Goal: Task Accomplishment & Management: Manage account settings

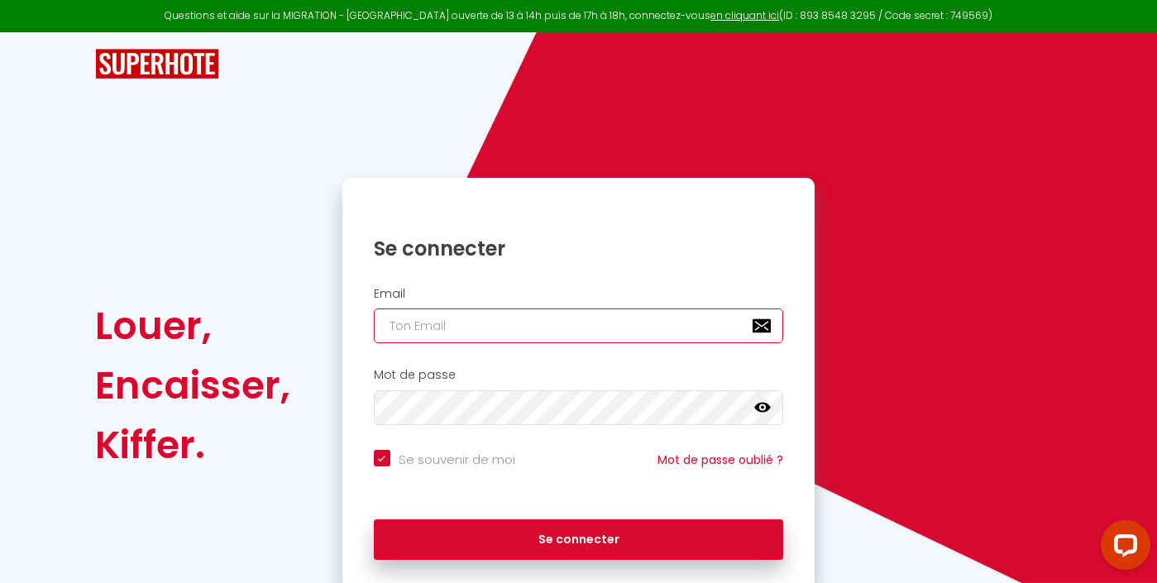
type input "[PERSON_NAME][EMAIL_ADDRESS][DOMAIN_NAME]"
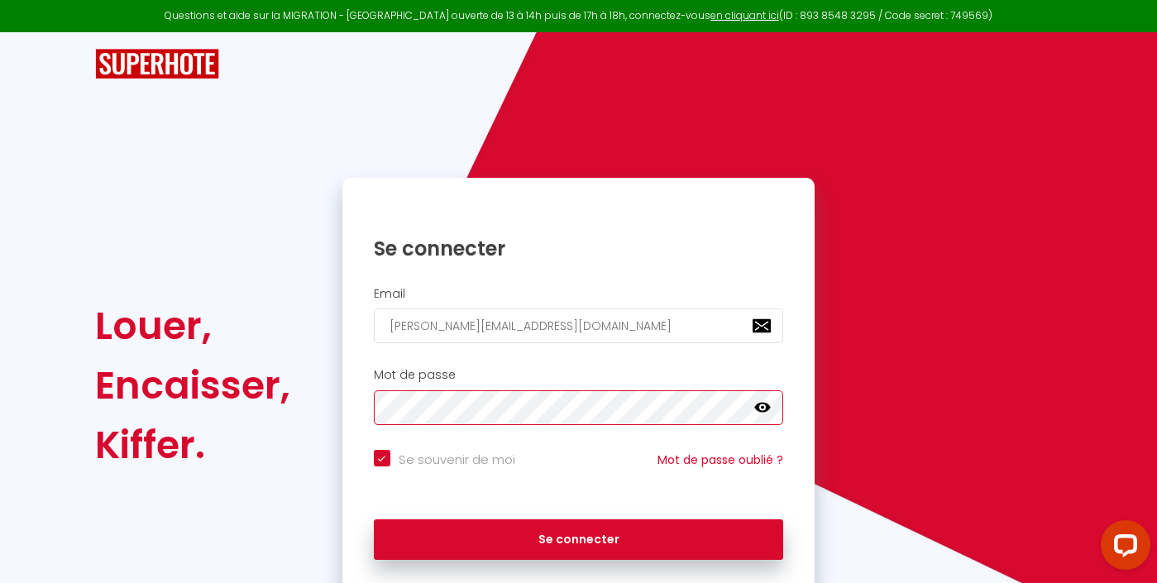
click at [578, 537] on button "Se connecter" at bounding box center [579, 539] width 410 height 41
checkbox input "true"
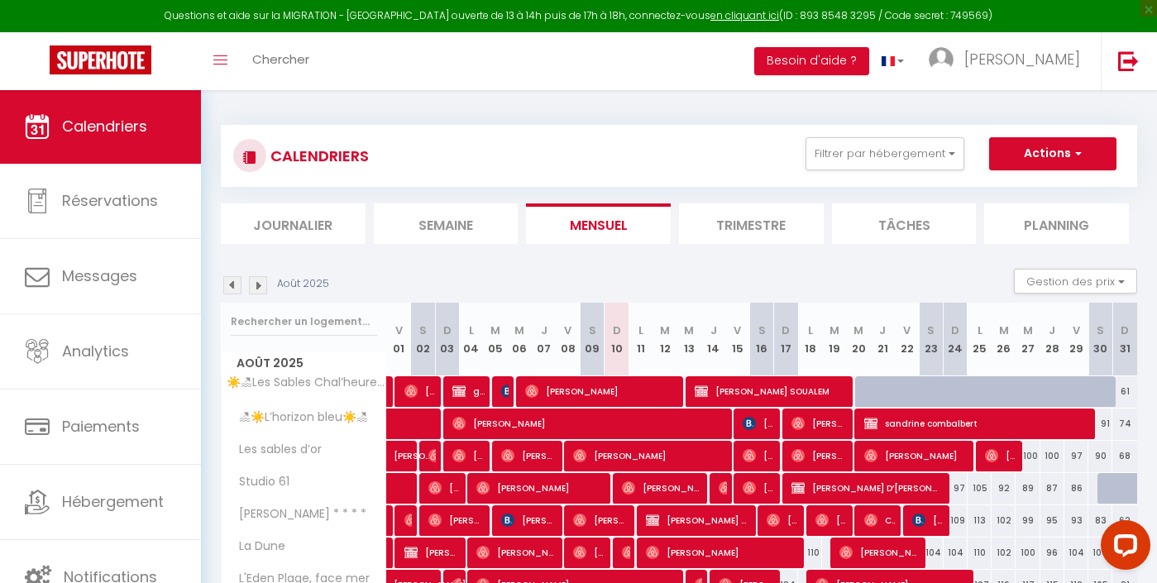
click at [138, 106] on link "Calendriers" at bounding box center [100, 126] width 201 height 74
click at [878, 163] on button "Filtrer par hébergement" at bounding box center [885, 153] width 159 height 33
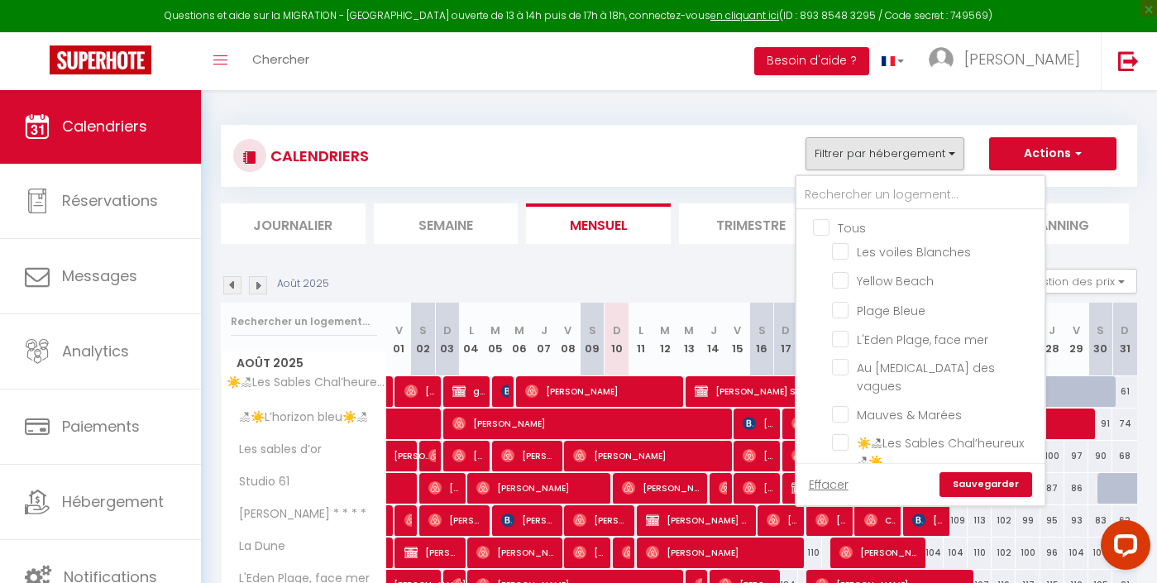
click at [849, 226] on input "Tous" at bounding box center [937, 226] width 248 height 17
checkbox input "true"
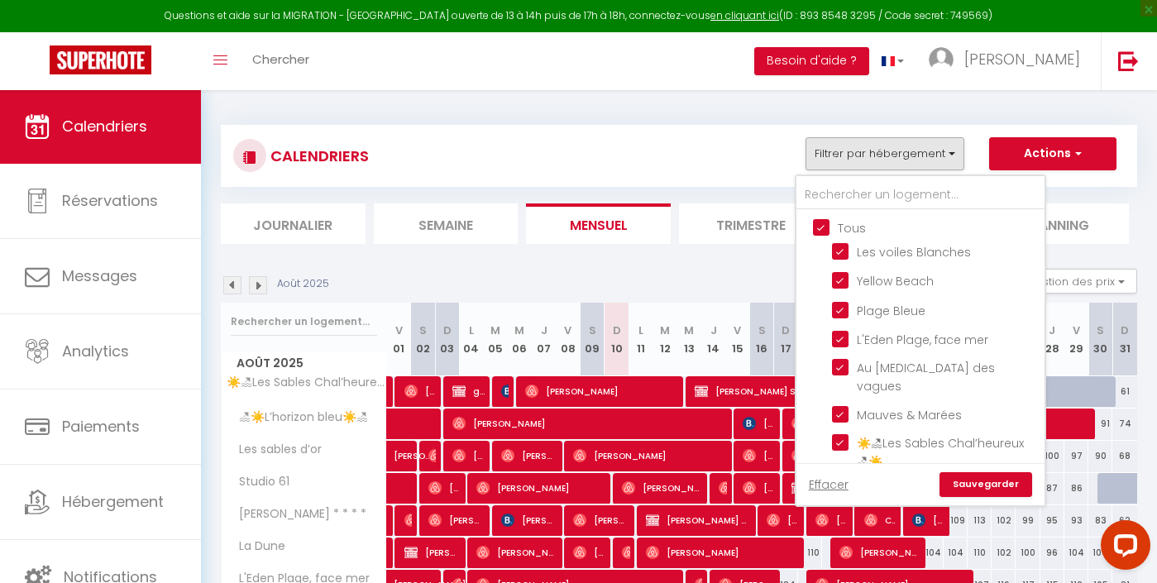
checkbox input "true"
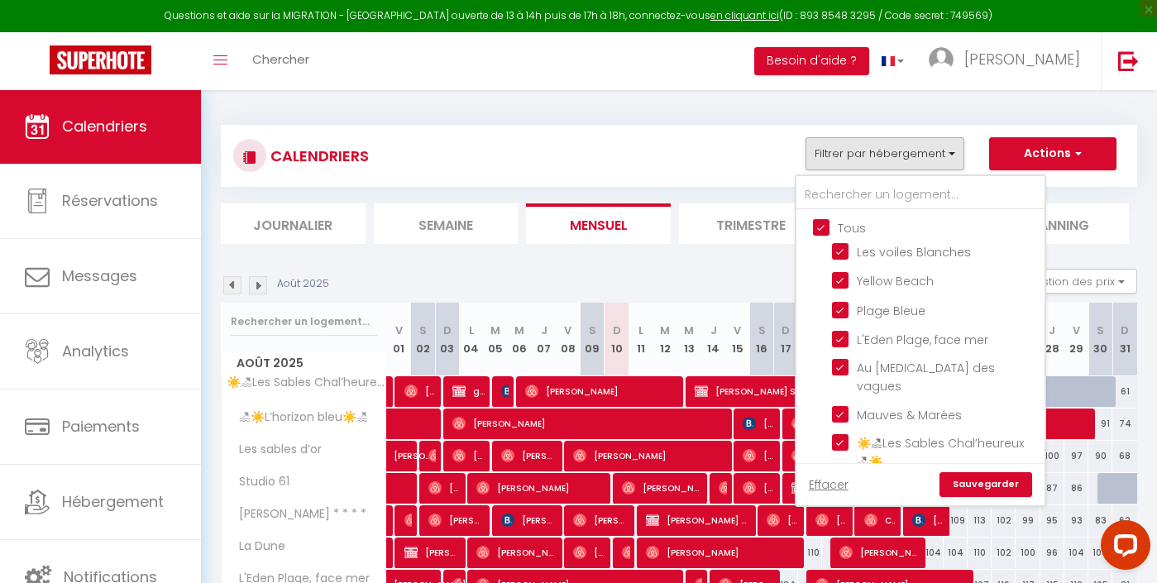
checkbox input "true"
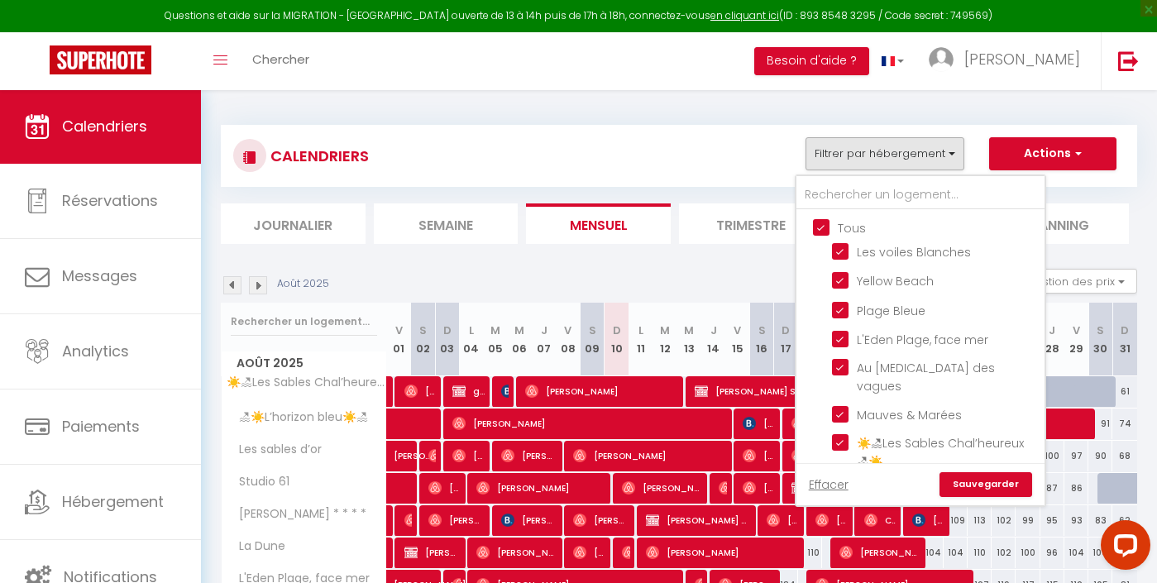
checkbox input "true"
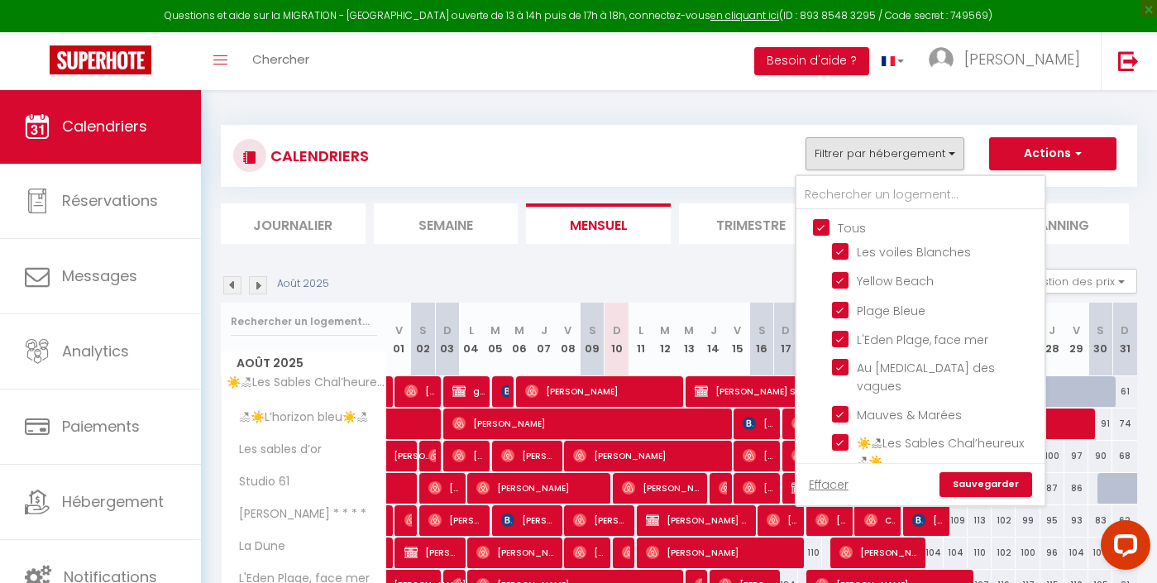
checkbox input "true"
click at [849, 226] on input "Tous" at bounding box center [937, 226] width 248 height 17
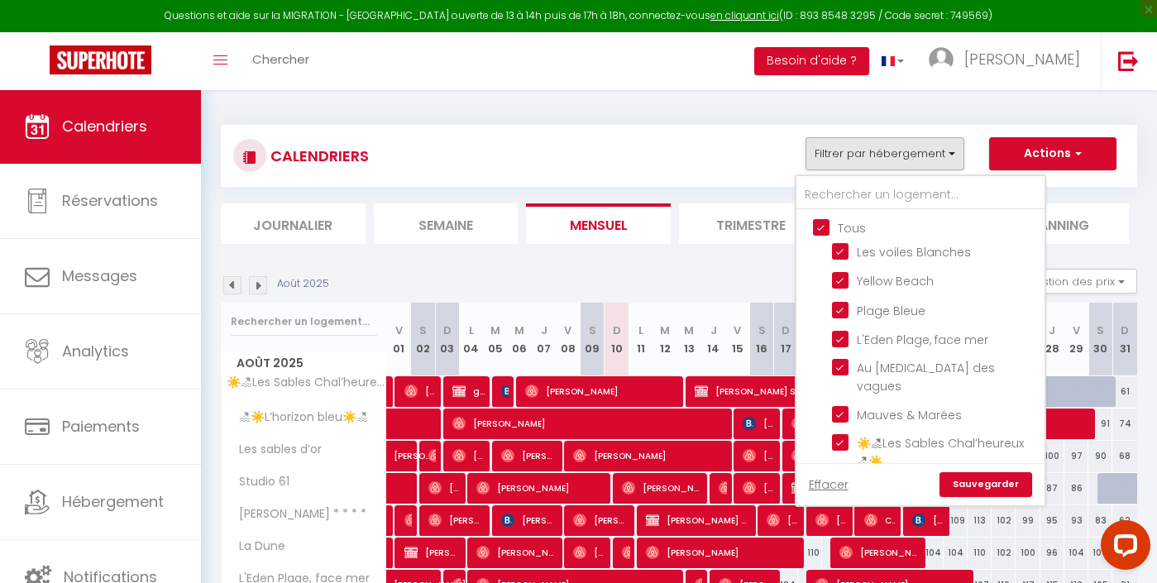
checkbox input "false"
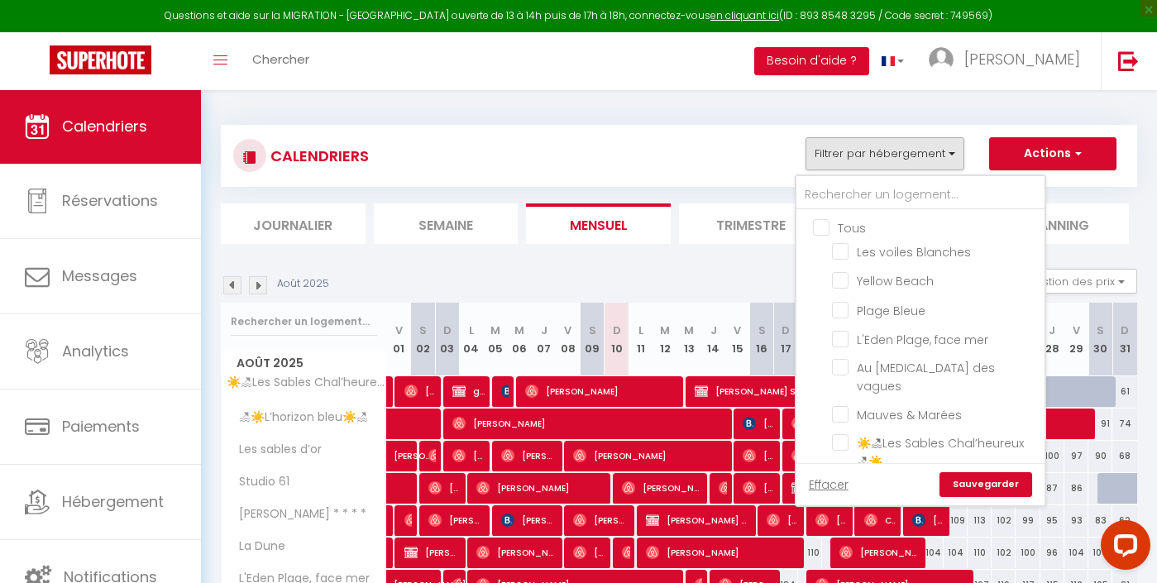
checkbox input "false"
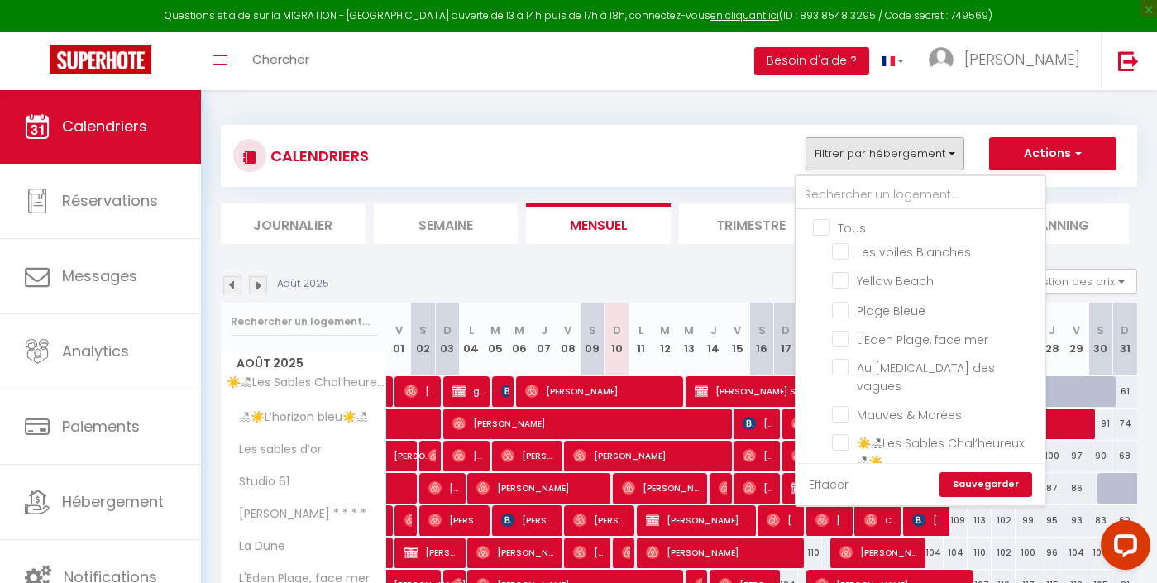
checkbox input "false"
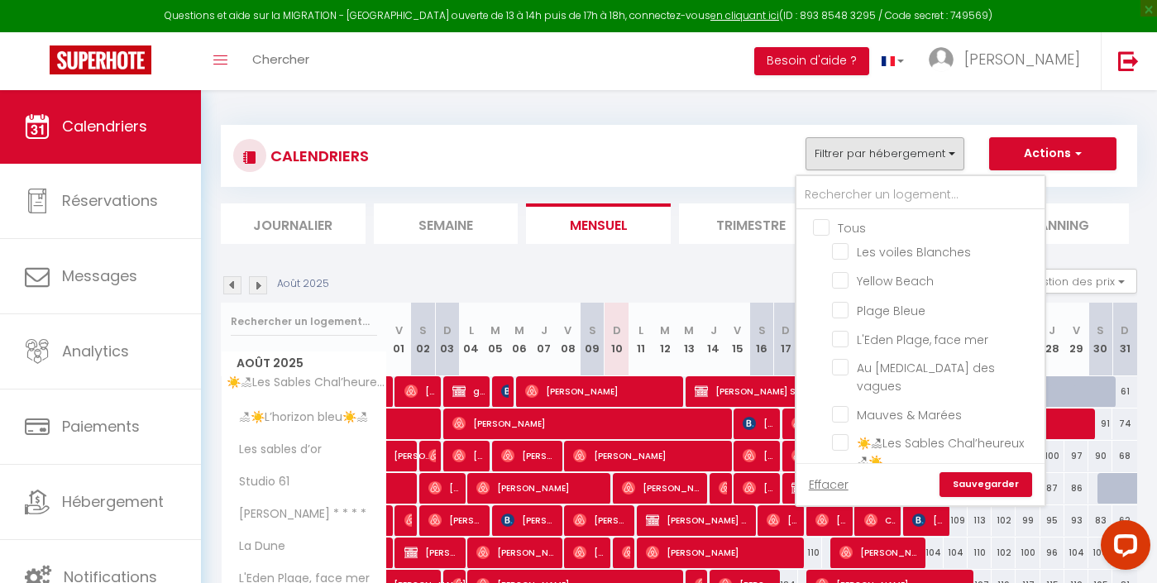
checkbox input "false"
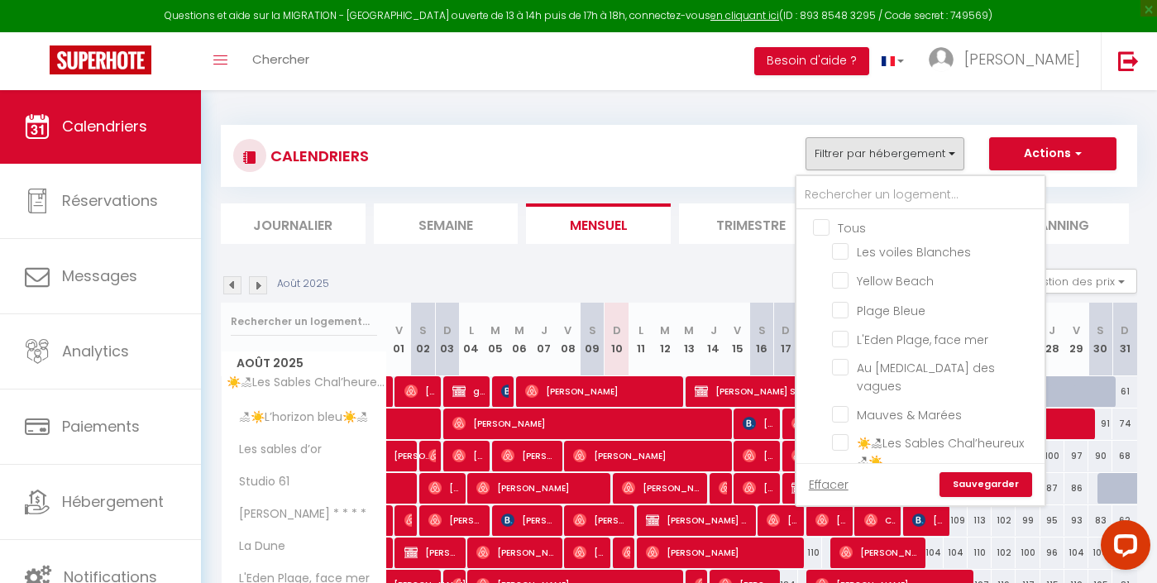
checkbox input "false"
click at [874, 246] on input "Les voiles Blanches" at bounding box center [935, 250] width 207 height 17
checkbox input "true"
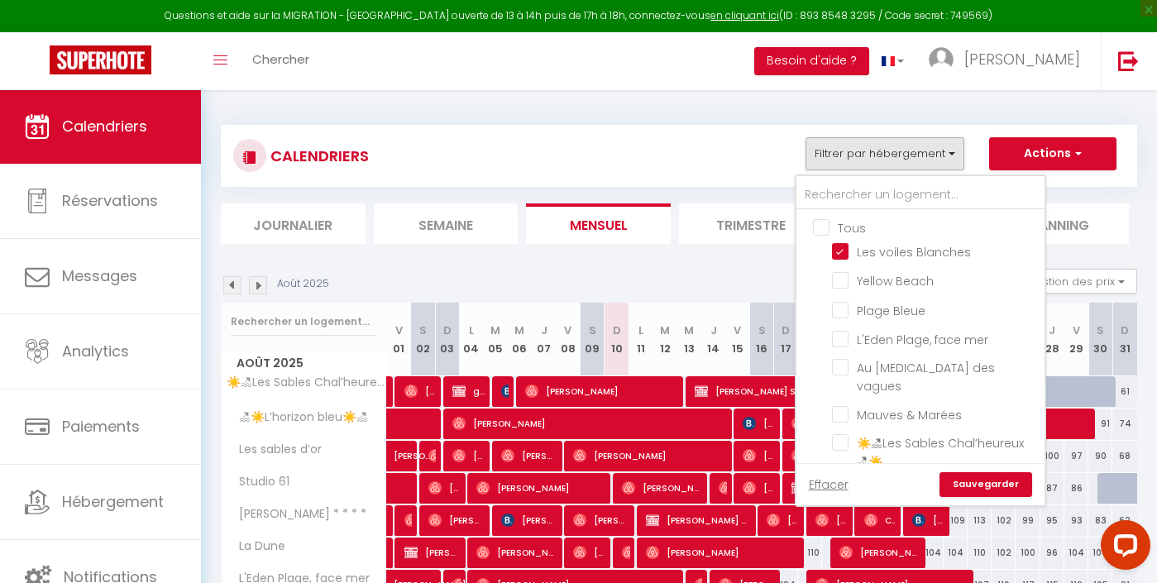
click at [1007, 475] on link "Sauvegarder" at bounding box center [986, 484] width 93 height 25
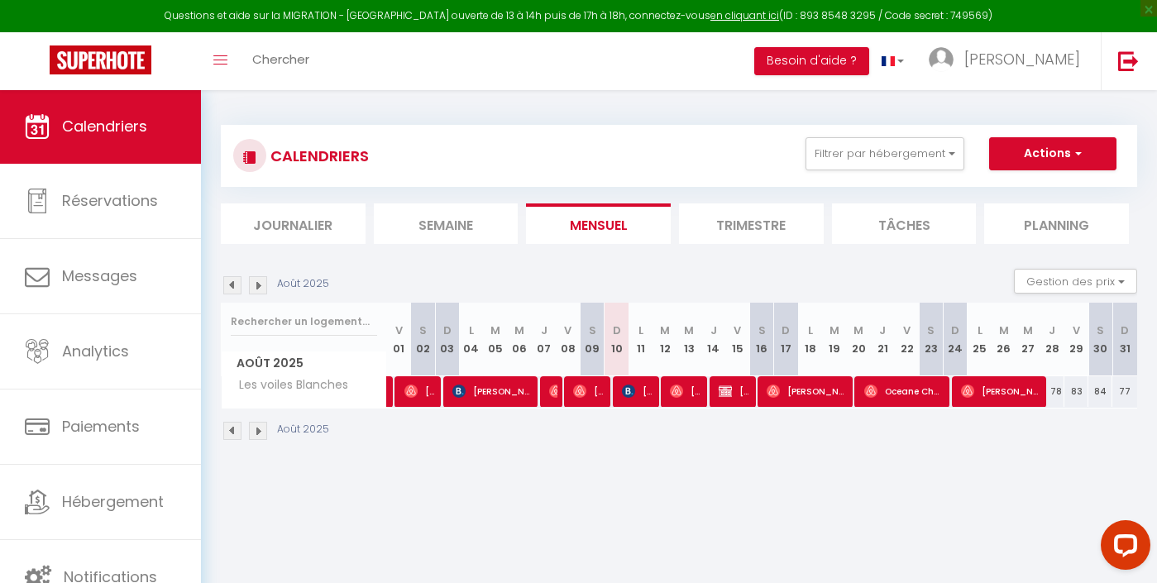
click at [729, 383] on span "[PERSON_NAME]" at bounding box center [735, 391] width 32 height 31
select select "OK"
select select "KO"
select select "0"
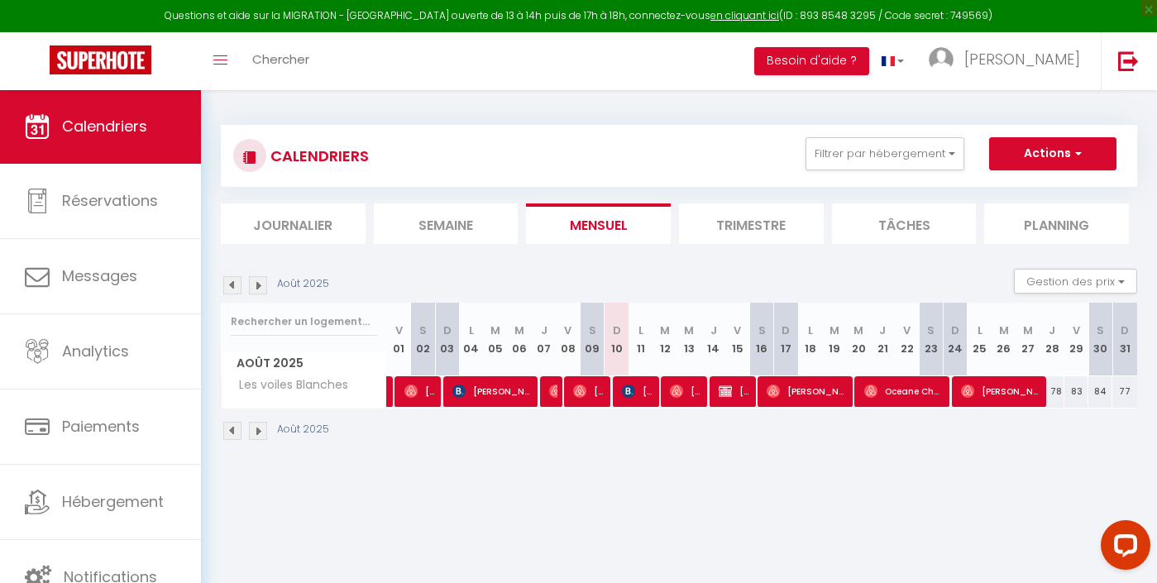
select select "1"
select select
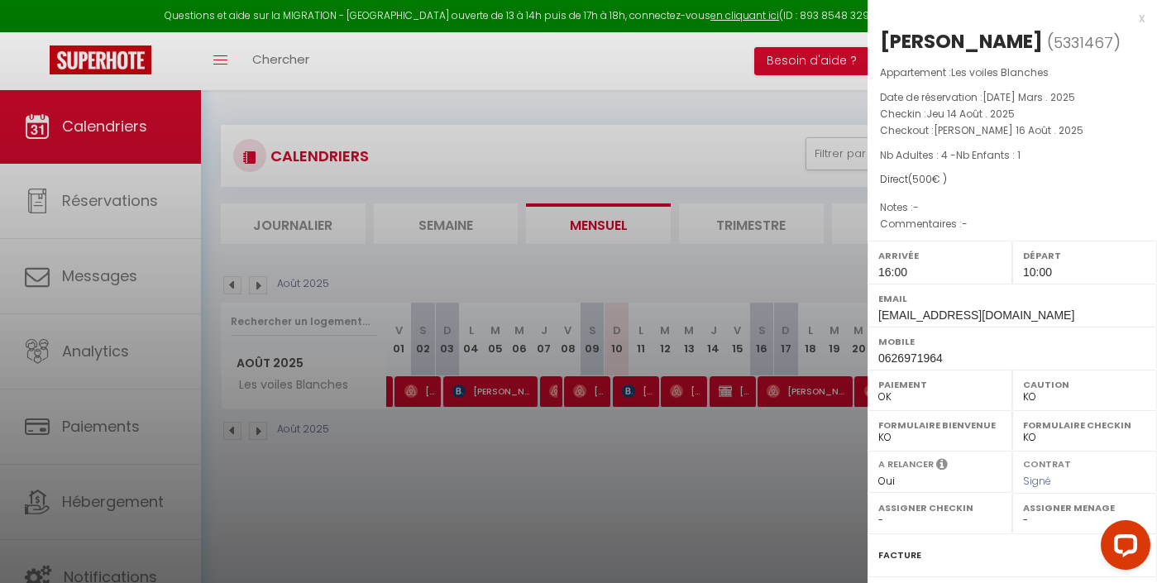
select select "33854"
click at [711, 465] on div at bounding box center [578, 291] width 1157 height 583
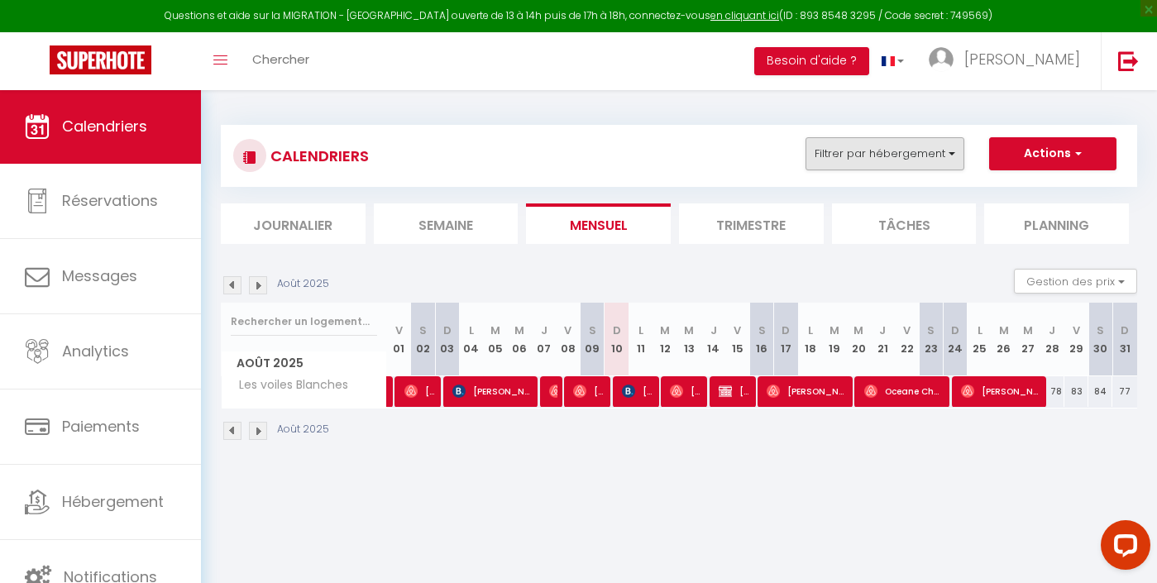
click at [891, 142] on button "Filtrer par hébergement" at bounding box center [885, 153] width 159 height 33
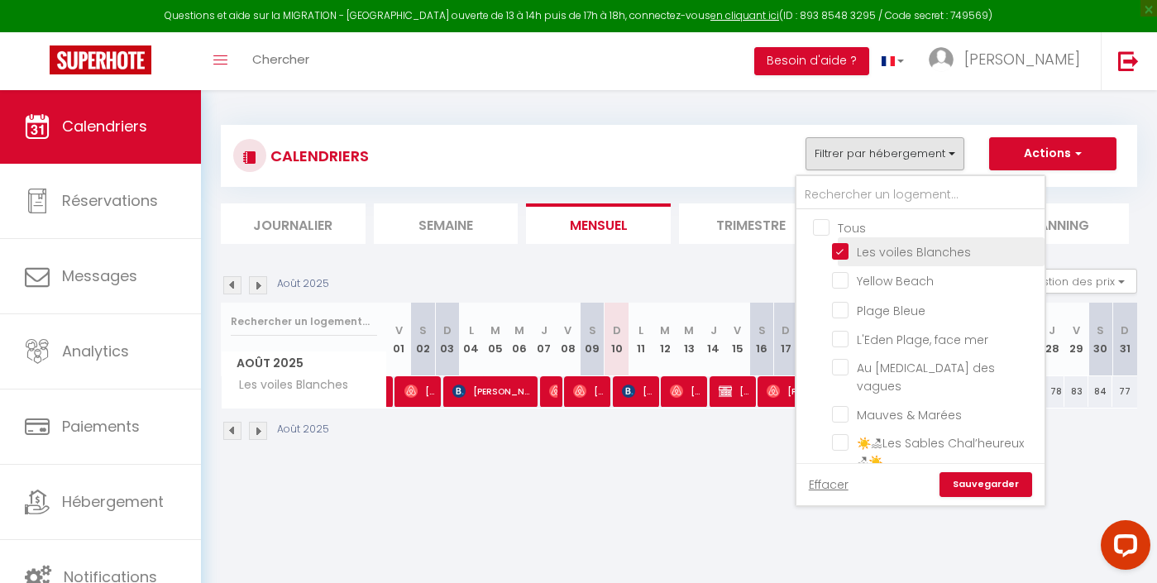
click at [849, 260] on label "Les voiles Blanches" at bounding box center [910, 252] width 122 height 18
click at [842, 259] on input "Les voiles Blanches" at bounding box center [935, 250] width 207 height 17
checkbox input "false"
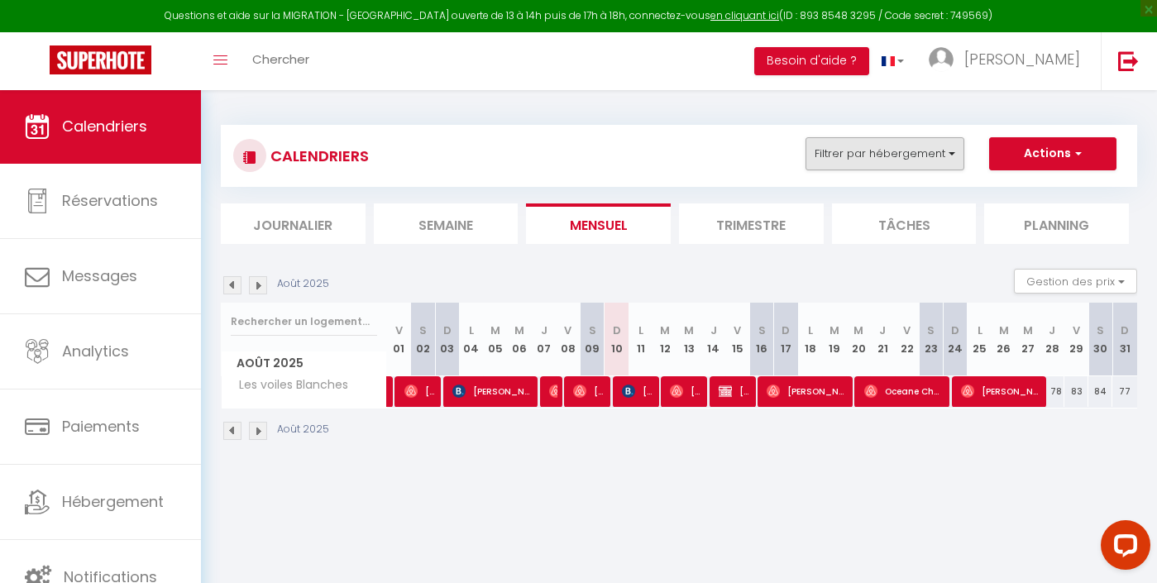
click at [883, 158] on button "Filtrer par hébergement" at bounding box center [885, 153] width 159 height 33
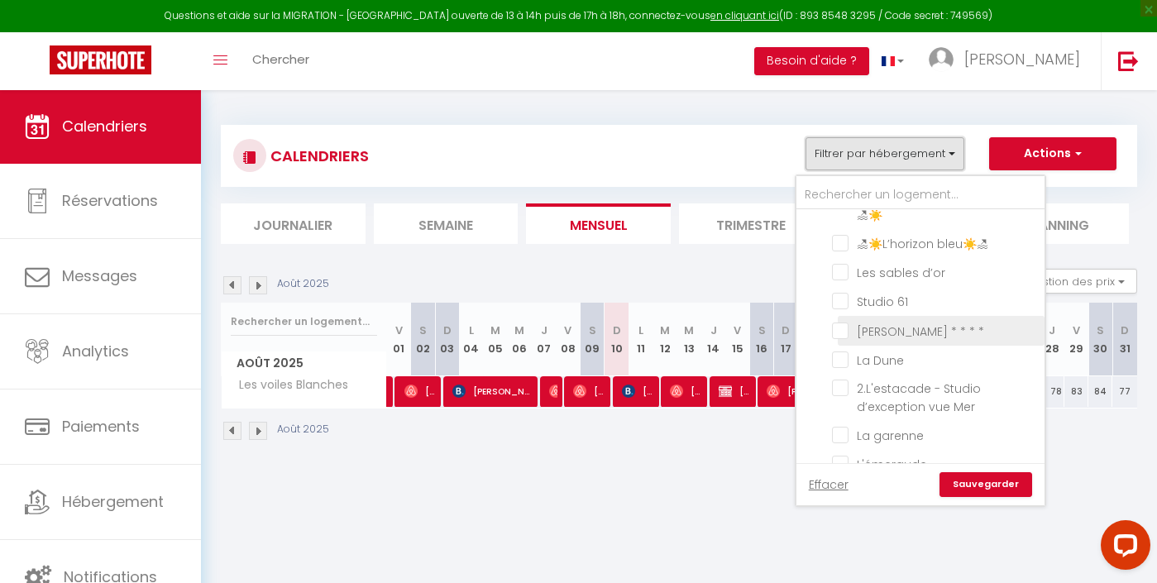
scroll to position [250, 0]
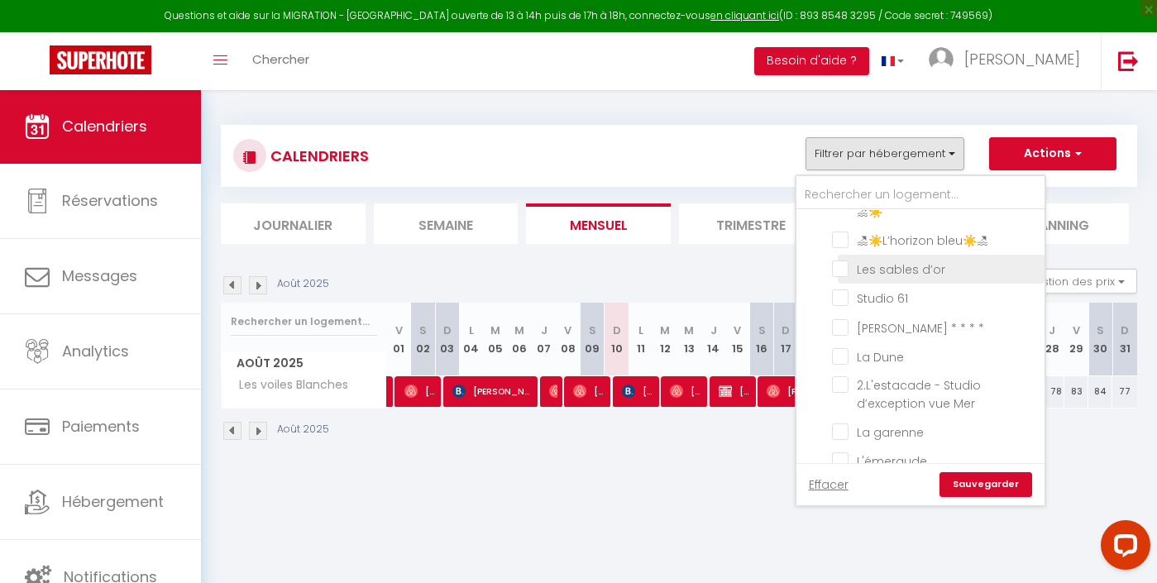
click at [905, 261] on input "Les sables d’or" at bounding box center [935, 268] width 207 height 17
checkbox input "true"
click at [975, 495] on link "Sauvegarder" at bounding box center [986, 484] width 93 height 25
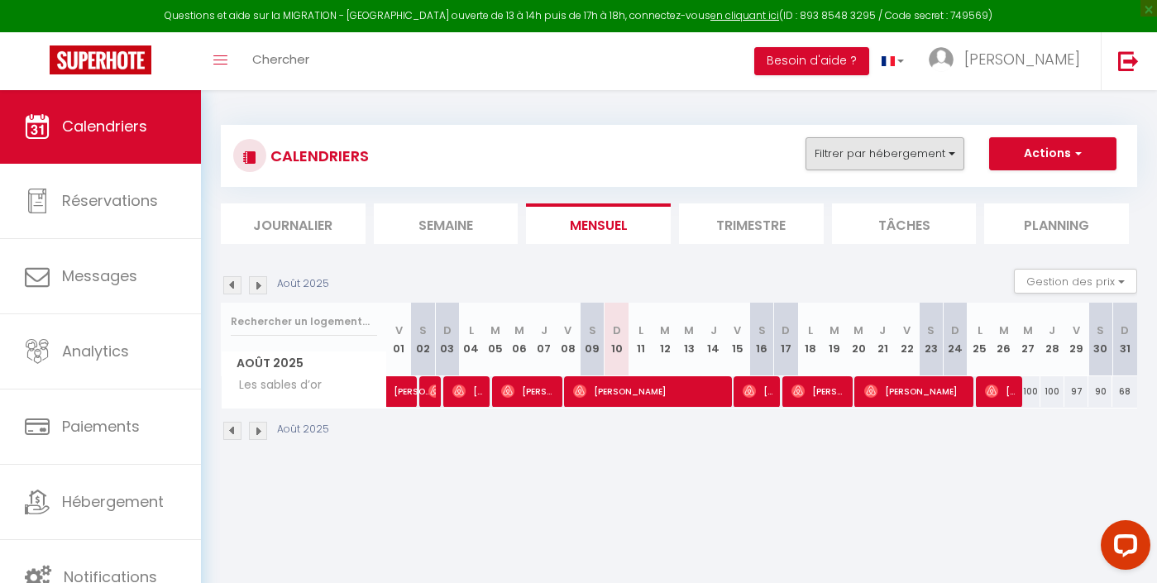
click at [871, 159] on button "Filtrer par hébergement" at bounding box center [885, 153] width 159 height 33
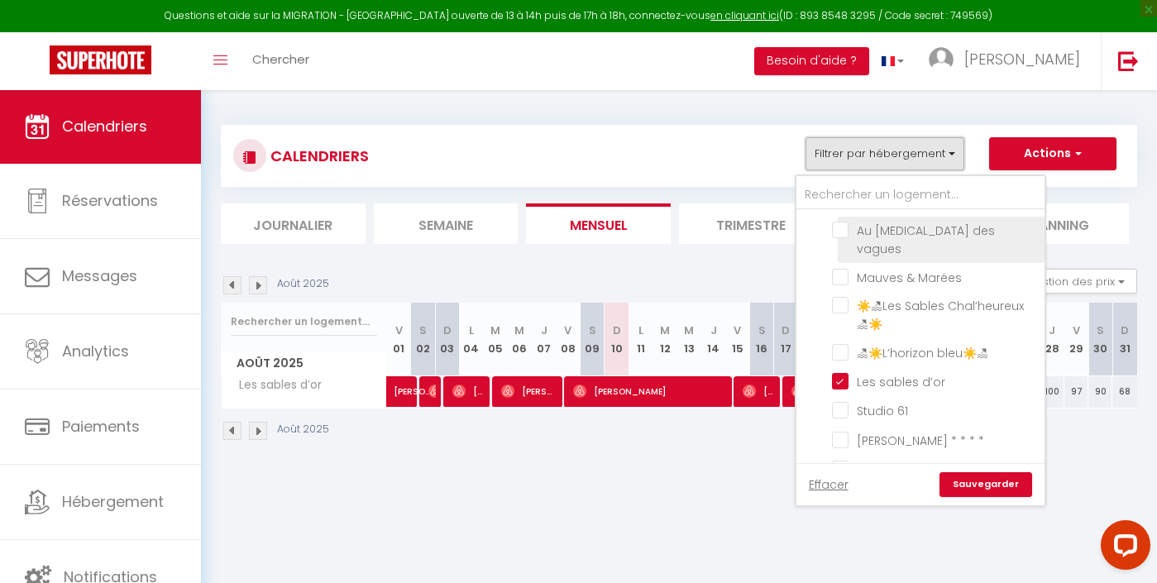
scroll to position [149, 0]
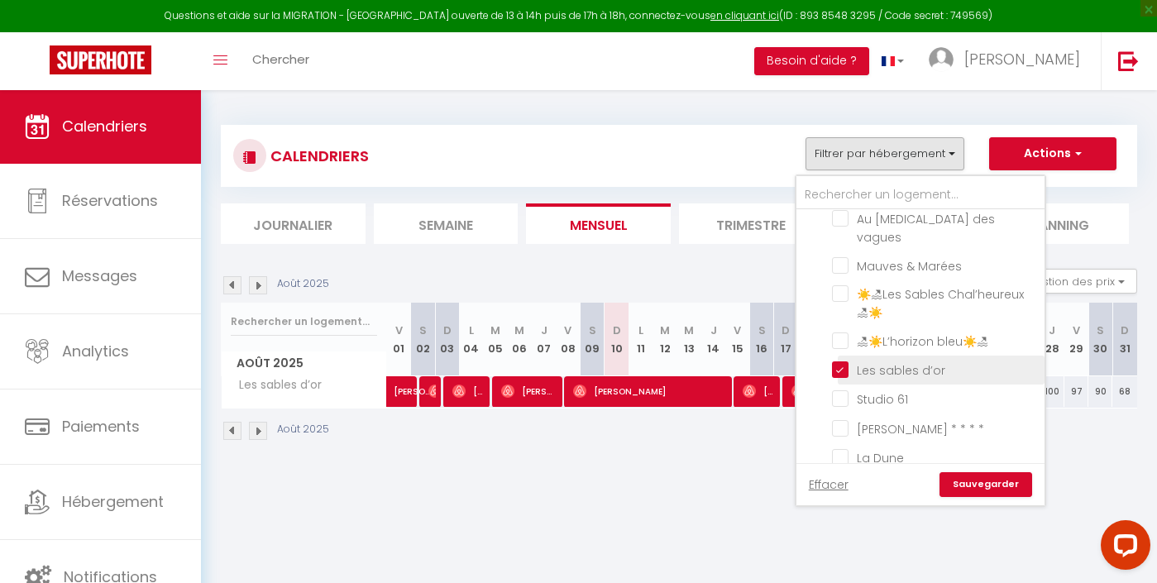
click at [869, 361] on input "Les sables d’or" at bounding box center [935, 369] width 207 height 17
checkbox input "false"
click at [868, 396] on span "Studio 61" at bounding box center [882, 399] width 51 height 17
click at [868, 396] on input "Studio 61" at bounding box center [935, 398] width 207 height 17
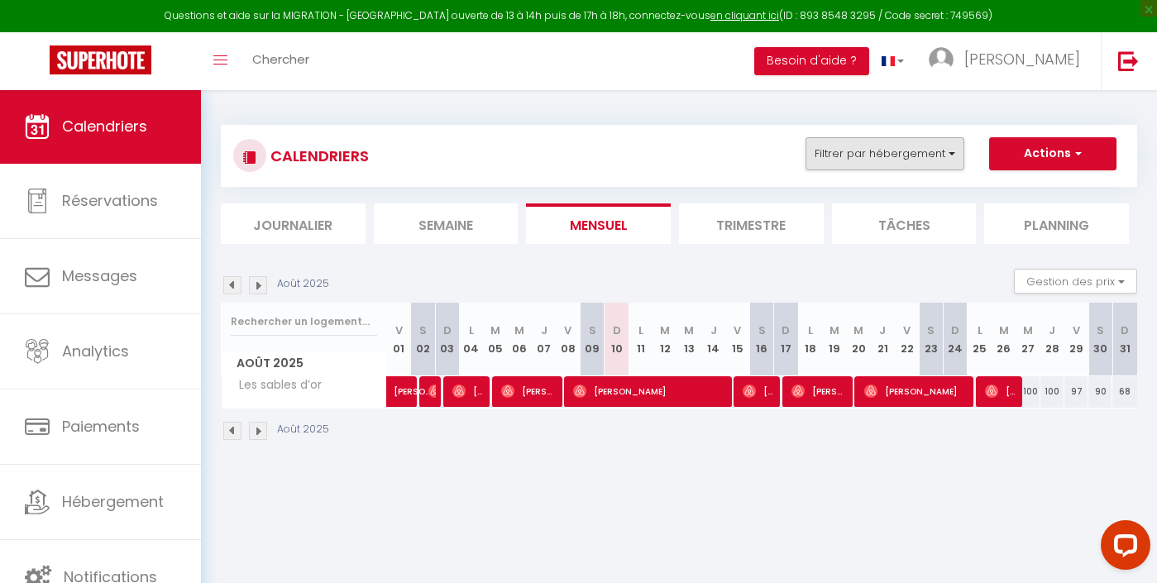
click at [897, 163] on button "Filtrer par hébergement" at bounding box center [885, 153] width 159 height 33
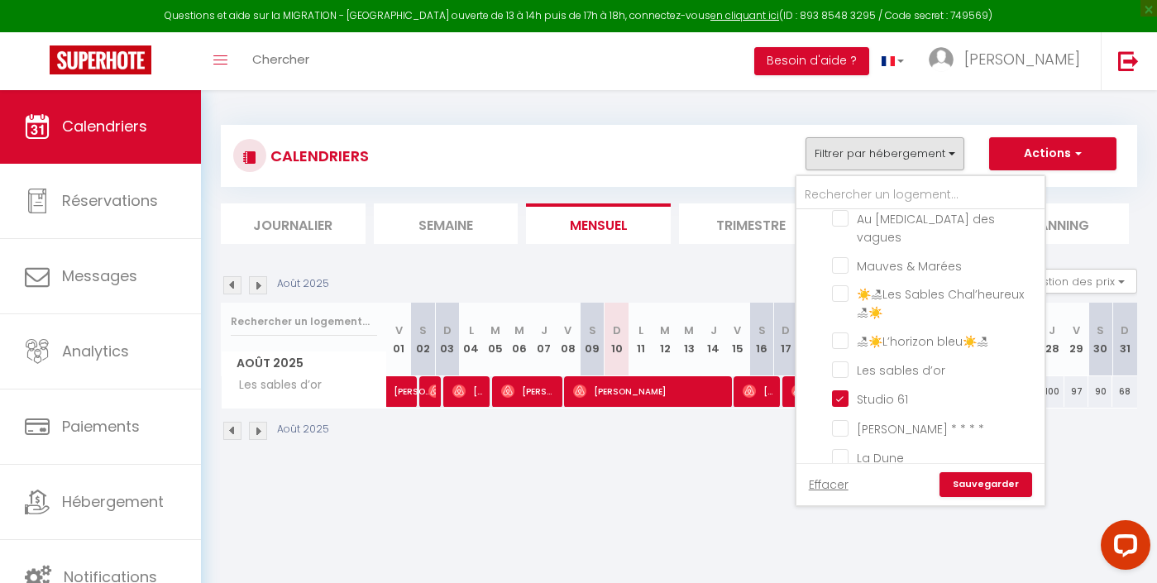
click at [994, 480] on link "Sauvegarder" at bounding box center [986, 484] width 93 height 25
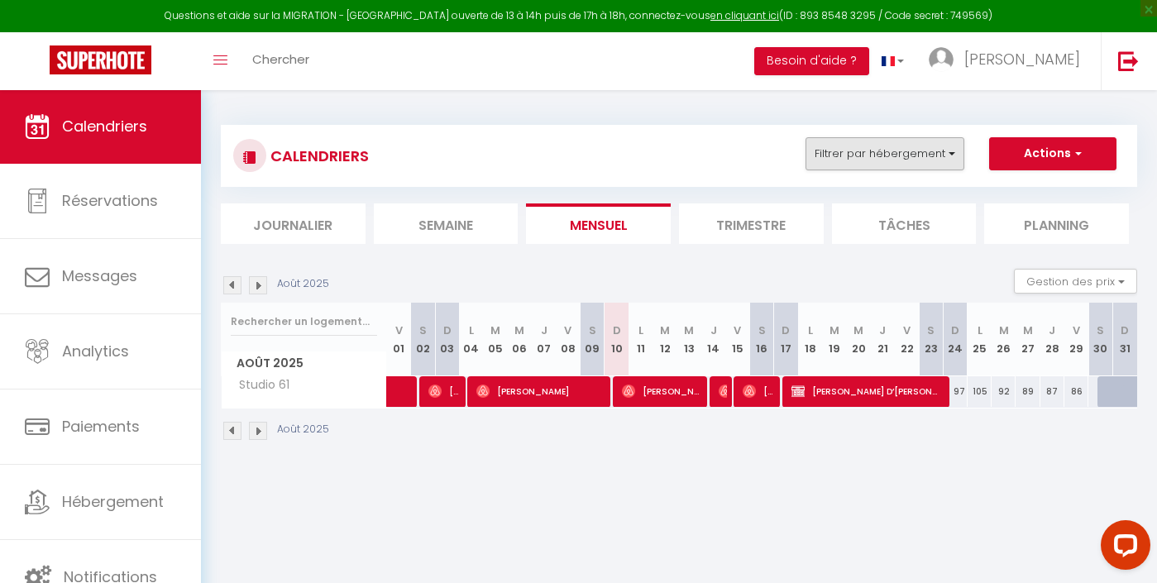
click at [874, 151] on button "Filtrer par hébergement" at bounding box center [885, 153] width 159 height 33
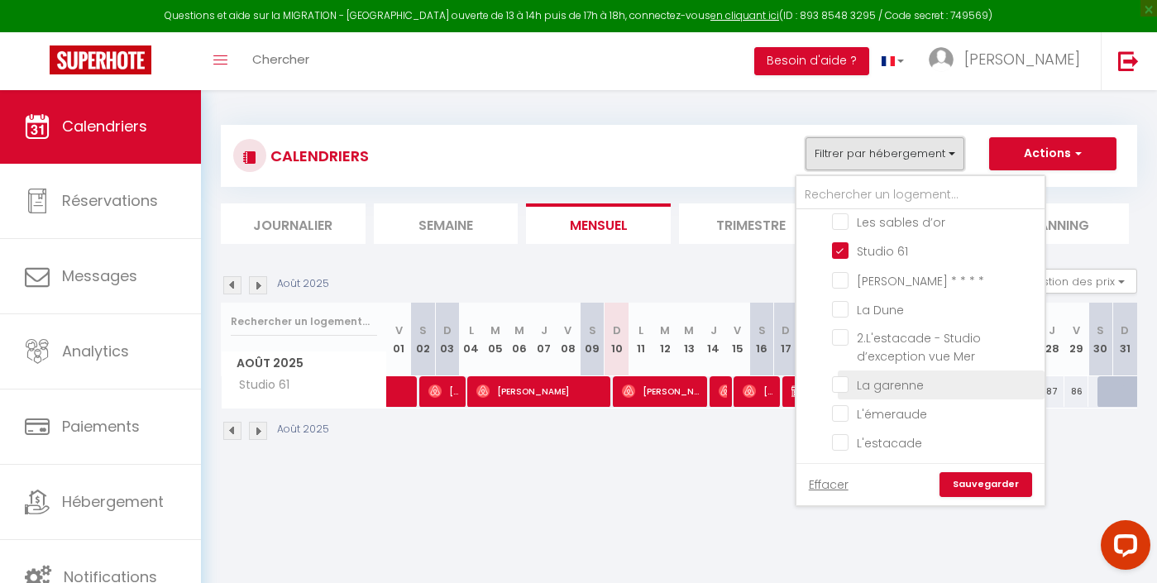
scroll to position [298, 0]
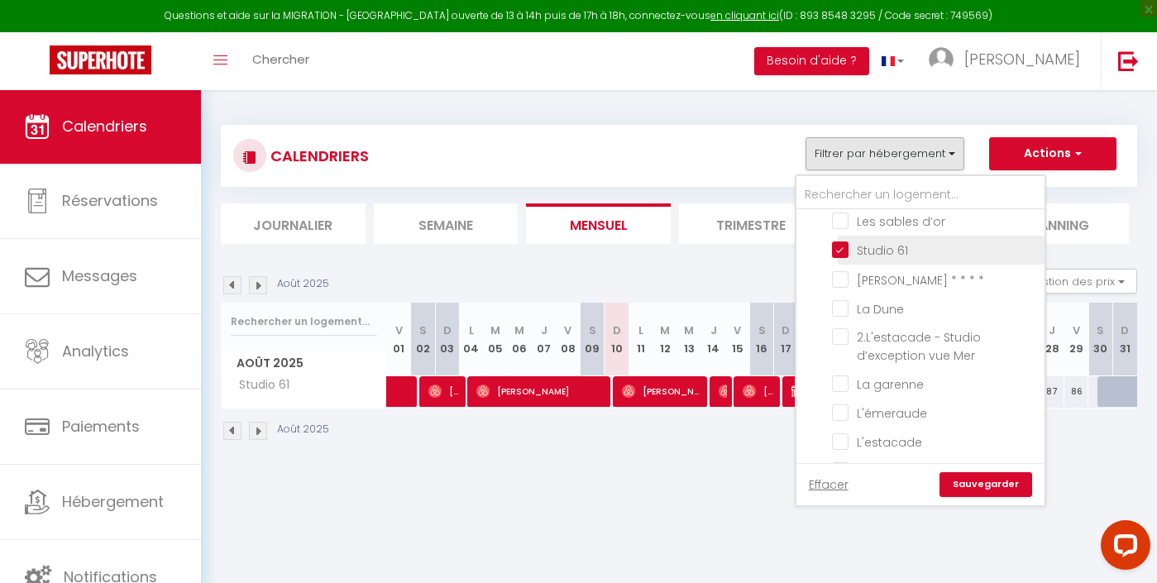
click at [860, 241] on input "Studio 61" at bounding box center [935, 249] width 207 height 17
checkbox input "false"
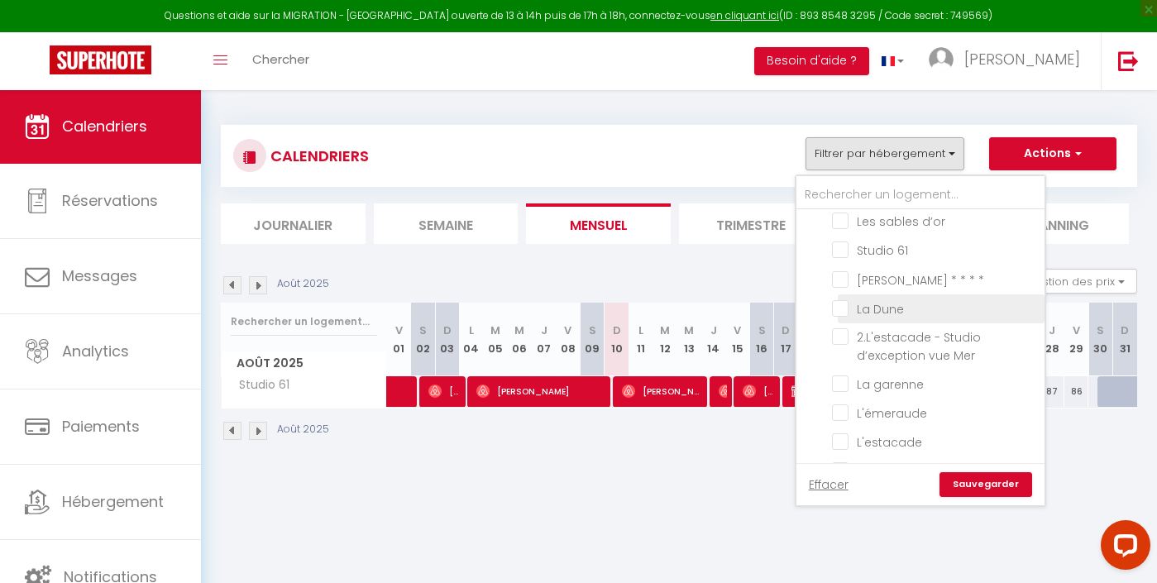
click at [888, 294] on li "La Dune" at bounding box center [941, 308] width 207 height 29
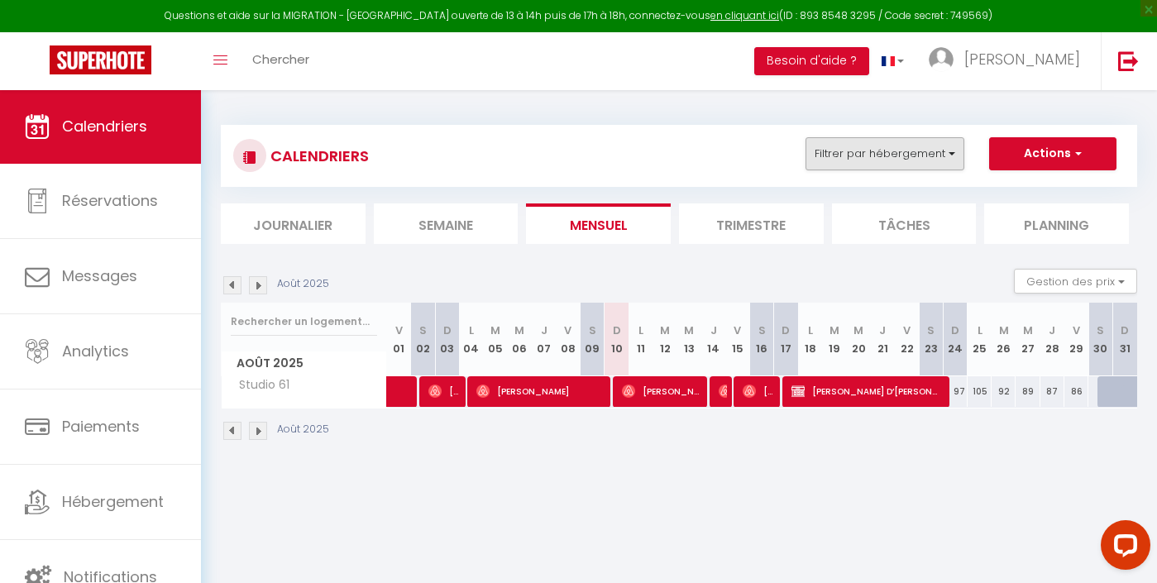
click at [908, 167] on button "Filtrer par hébergement" at bounding box center [885, 153] width 159 height 33
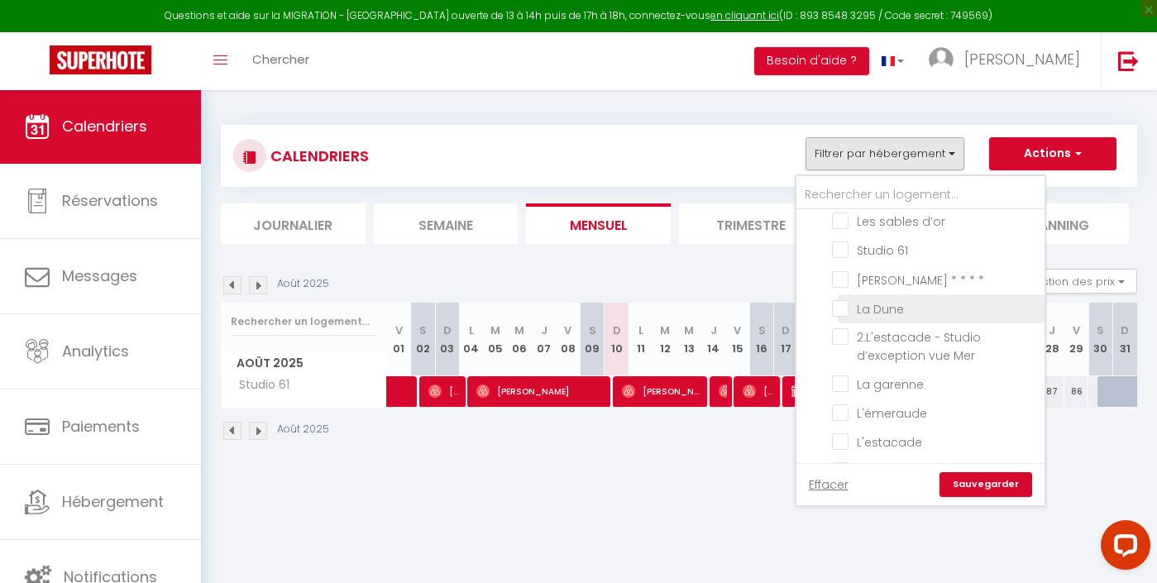
click at [861, 302] on input "La Dune" at bounding box center [935, 307] width 207 height 17
checkbox input "true"
click at [993, 487] on link "Sauvegarder" at bounding box center [986, 484] width 93 height 25
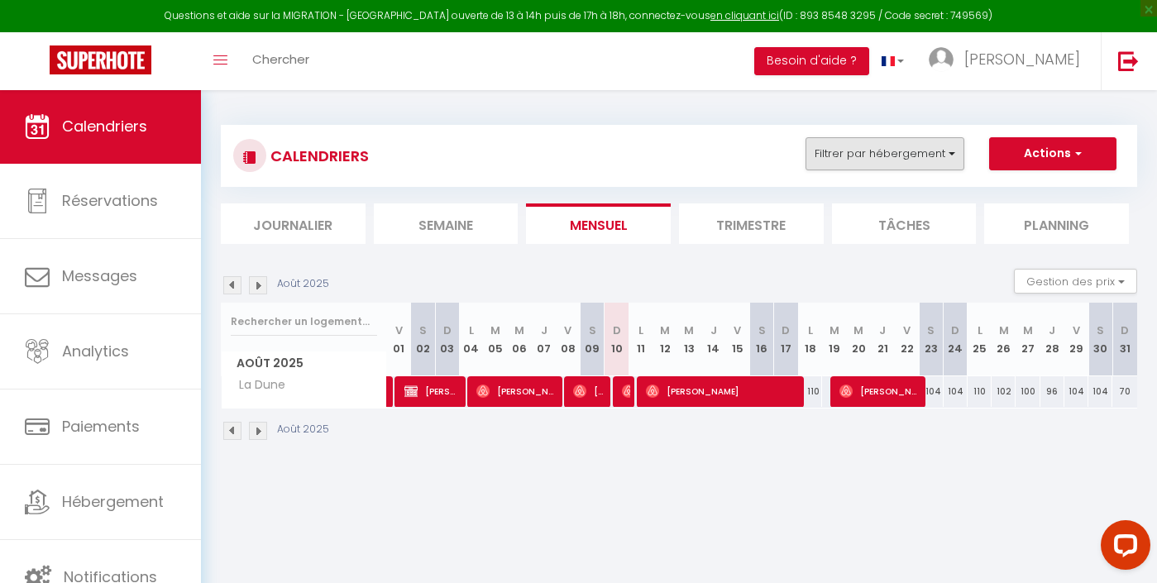
click at [921, 154] on button "Filtrer par hébergement" at bounding box center [885, 153] width 159 height 33
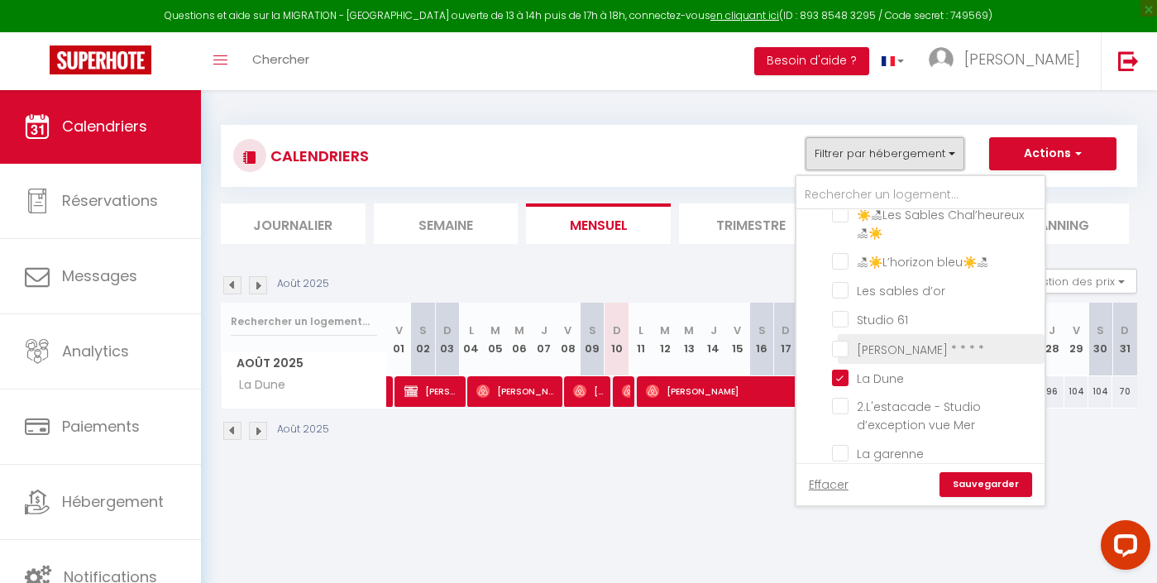
scroll to position [233, 0]
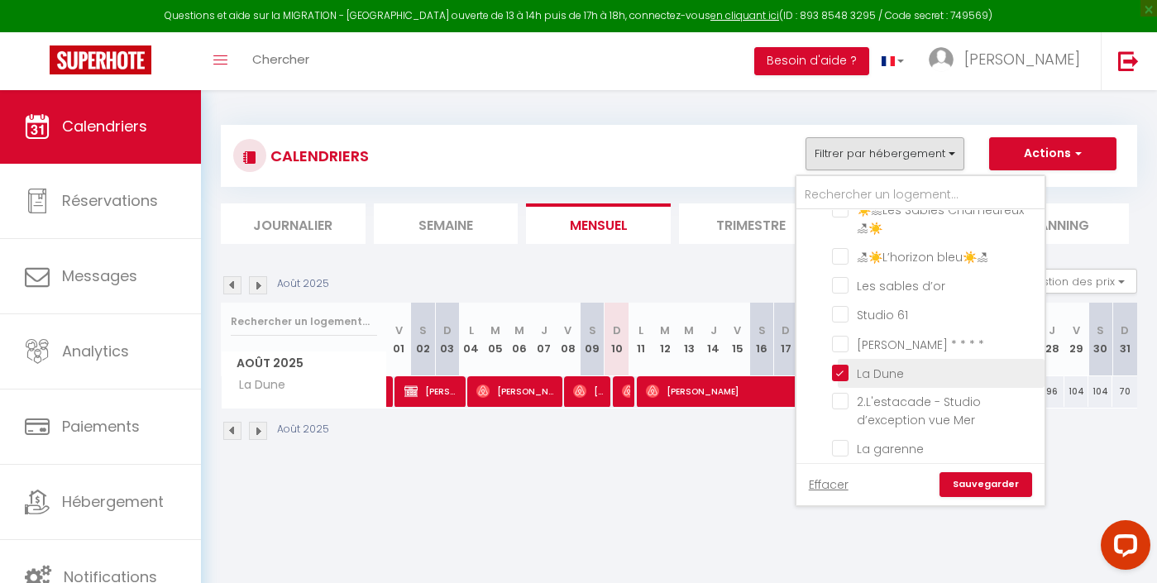
click at [856, 364] on input "La Dune" at bounding box center [935, 372] width 207 height 17
checkbox input "false"
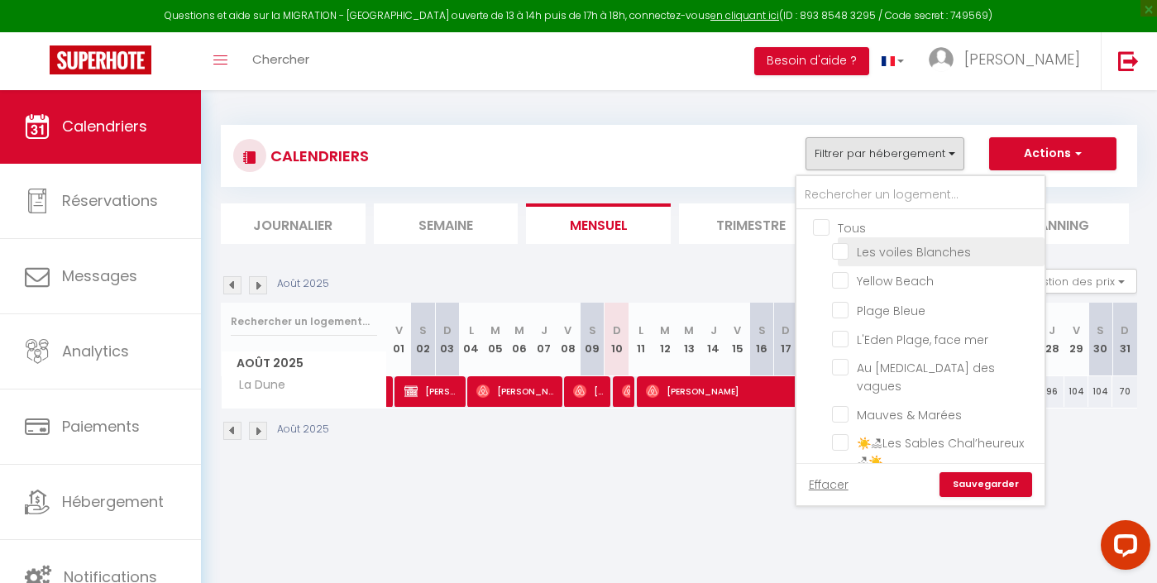
scroll to position [0, 0]
click at [890, 343] on input "L'Eden Plage, face mer" at bounding box center [935, 338] width 207 height 17
checkbox input "true"
click at [1012, 491] on link "Sauvegarder" at bounding box center [986, 484] width 93 height 25
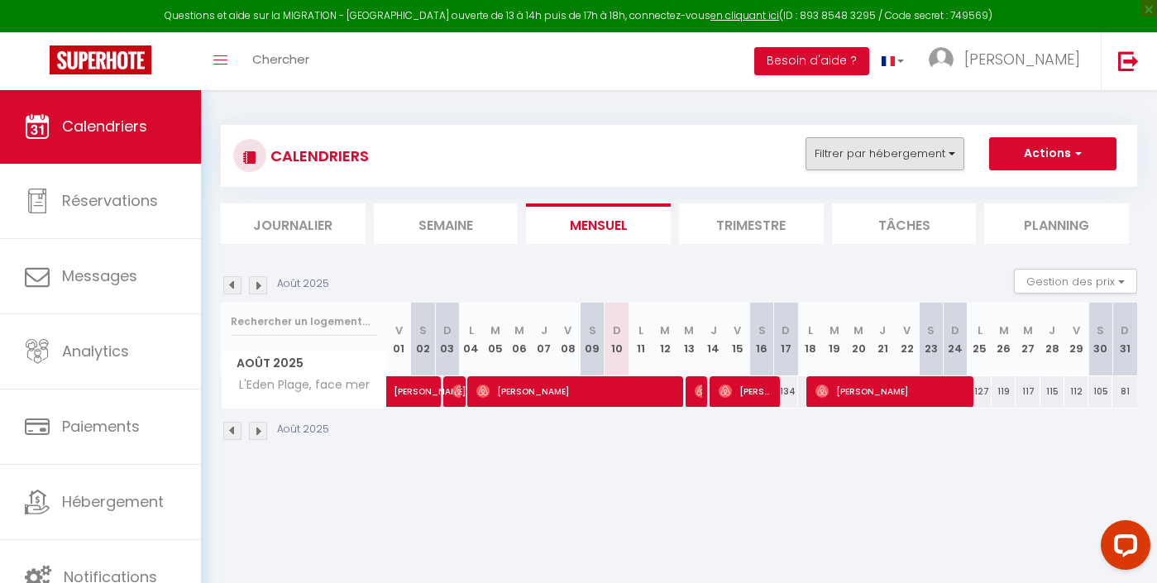
click at [931, 151] on button "Filtrer par hébergement" at bounding box center [885, 153] width 159 height 33
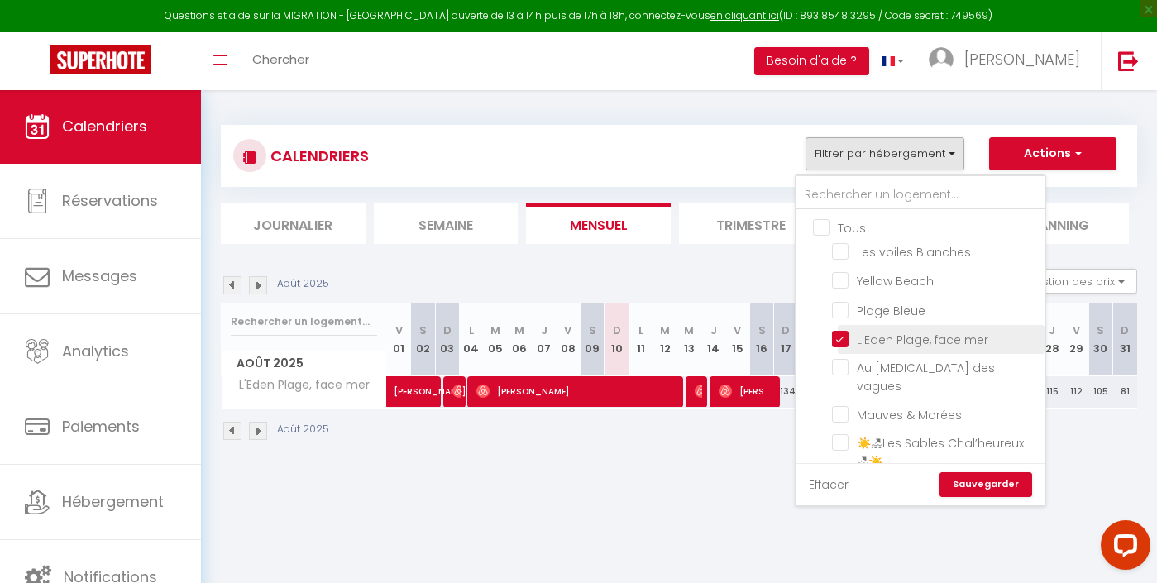
click at [864, 337] on input "L'Eden Plage, face mer" at bounding box center [935, 338] width 207 height 17
checkbox input "false"
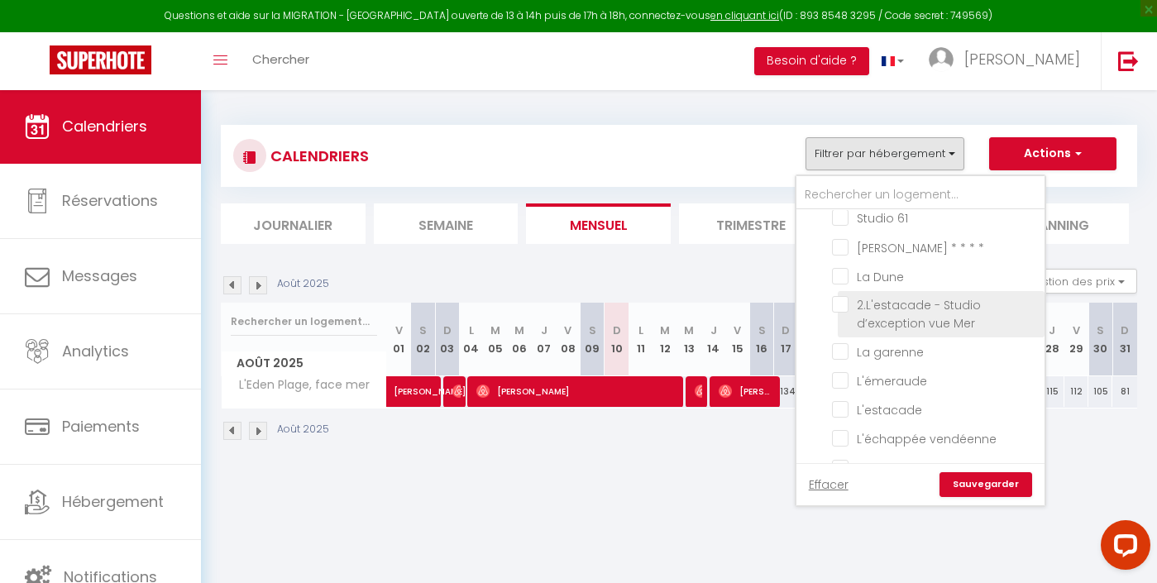
scroll to position [366, 0]
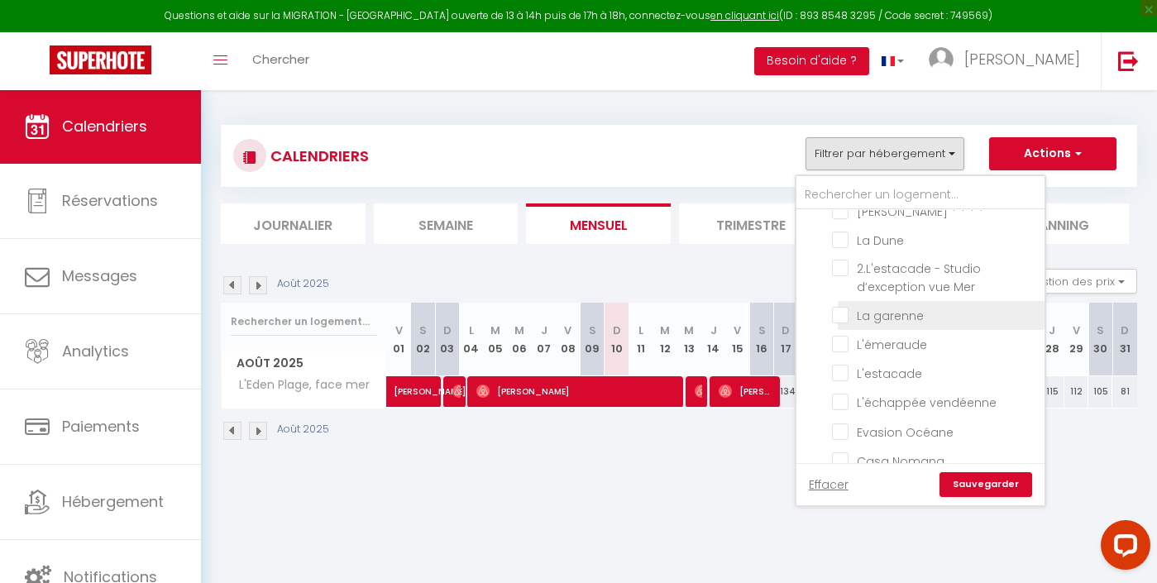
click at [892, 310] on input "La garenne" at bounding box center [935, 314] width 207 height 17
checkbox input "true"
click at [1009, 490] on link "Sauvegarder" at bounding box center [986, 484] width 93 height 25
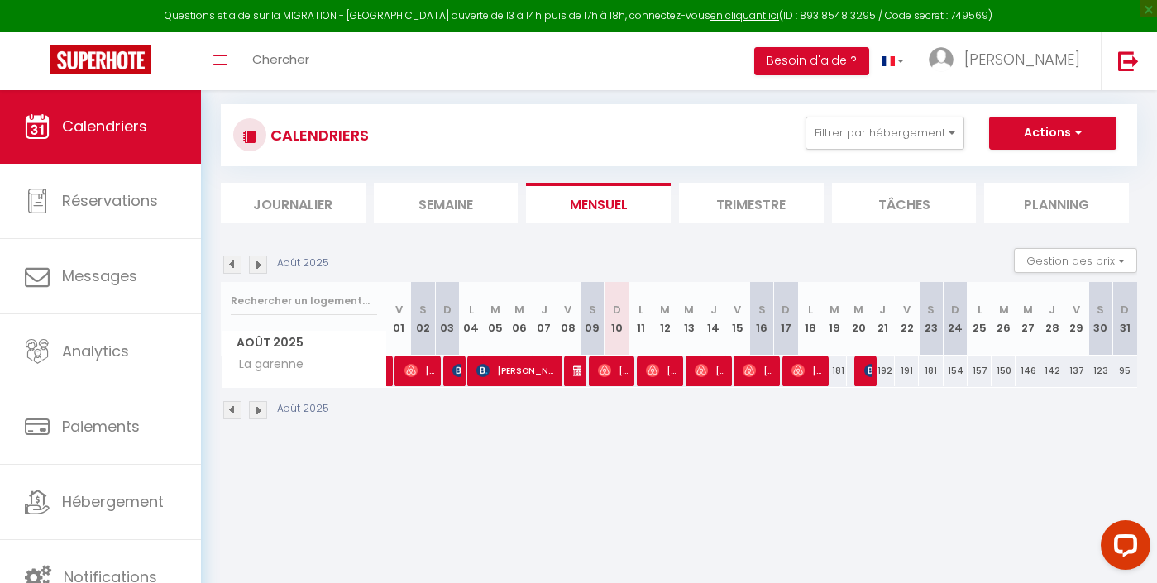
scroll to position [30, 0]
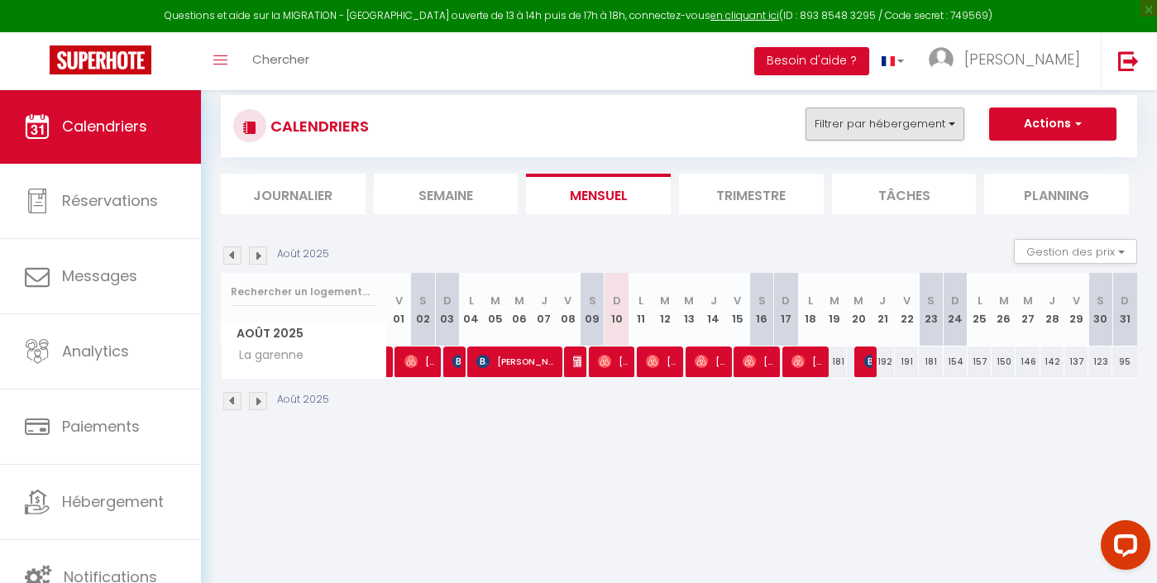
click at [897, 124] on button "Filtrer par hébergement" at bounding box center [885, 124] width 159 height 33
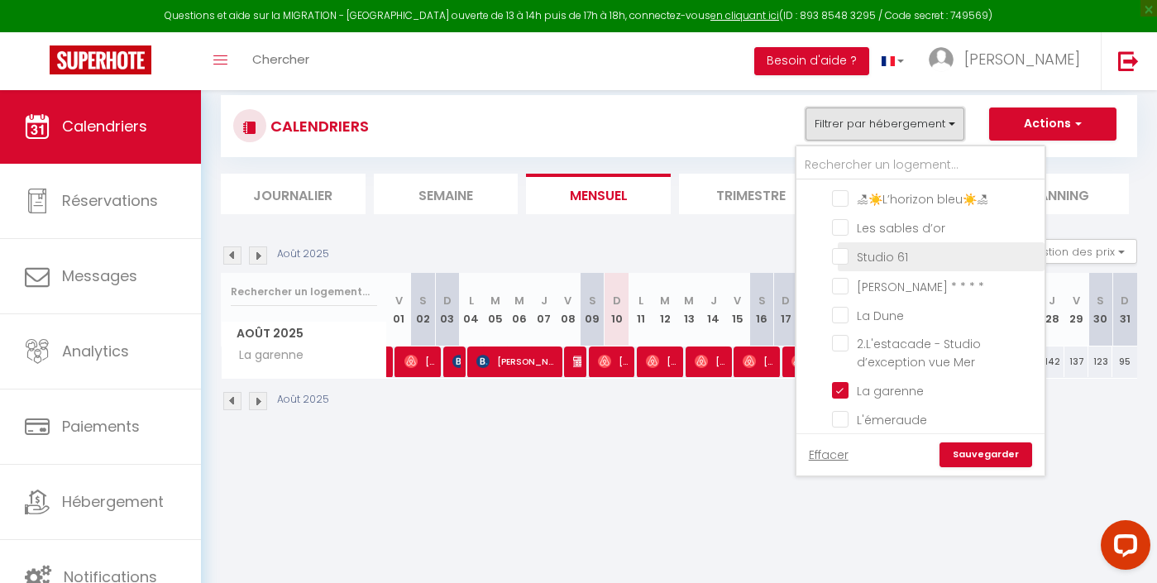
scroll to position [272, 0]
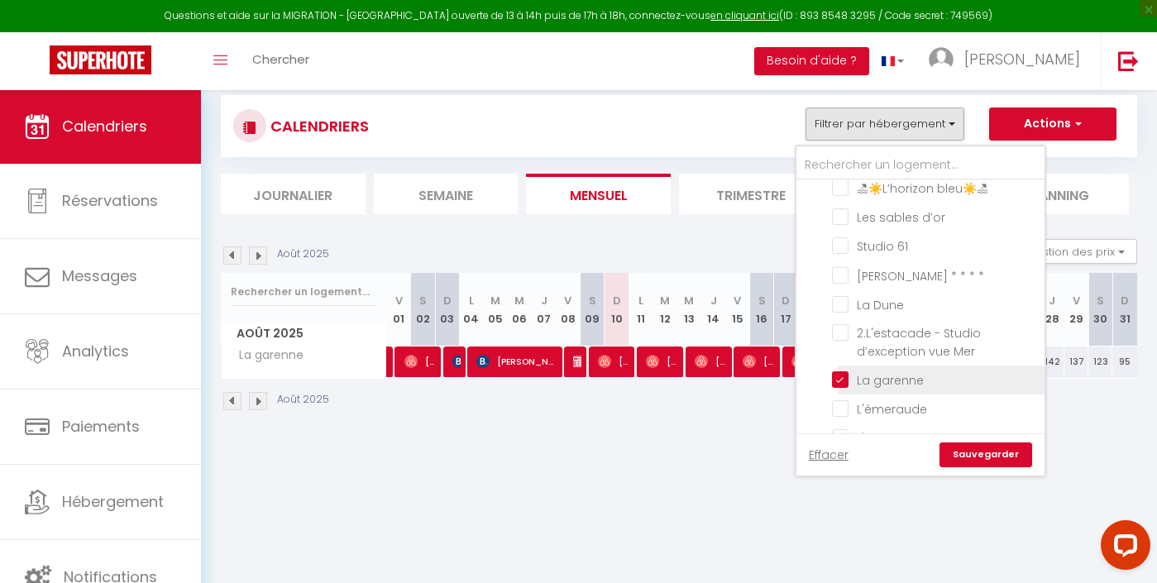
click at [873, 371] on input "La garenne" at bounding box center [935, 379] width 207 height 17
checkbox input "false"
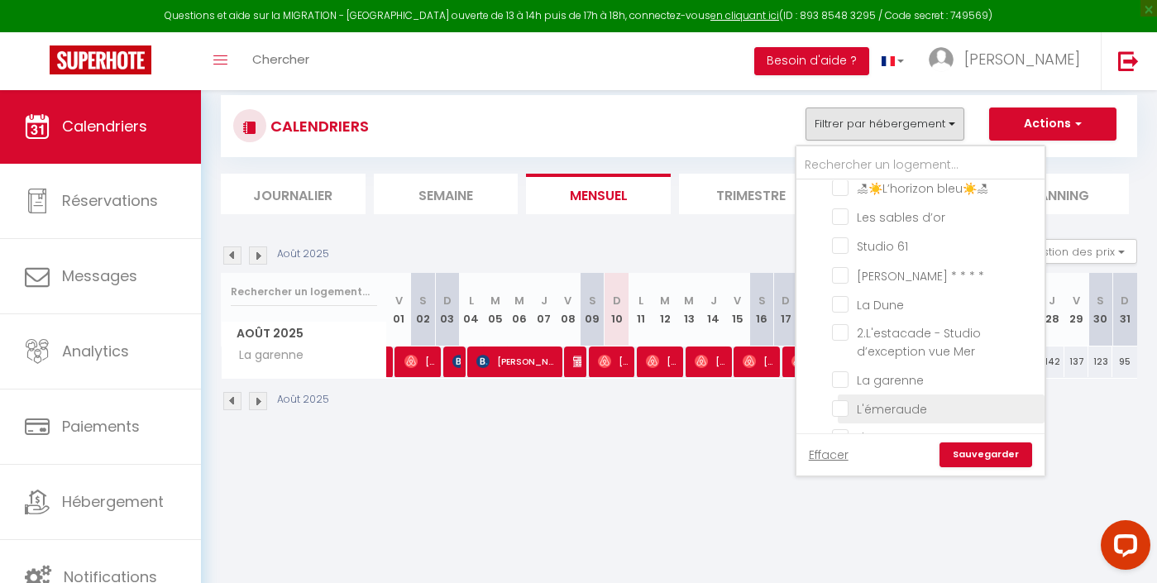
click at [873, 400] on input "L'émeraude" at bounding box center [935, 408] width 207 height 17
checkbox input "true"
click at [973, 456] on link "Sauvegarder" at bounding box center [986, 455] width 93 height 25
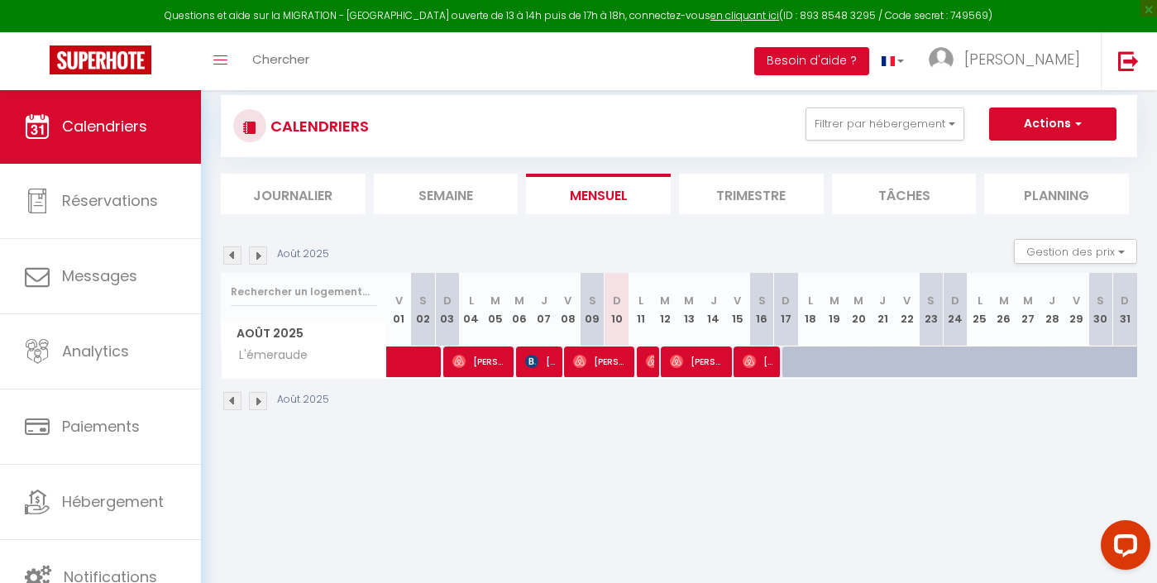
click at [234, 252] on img at bounding box center [232, 255] width 18 height 18
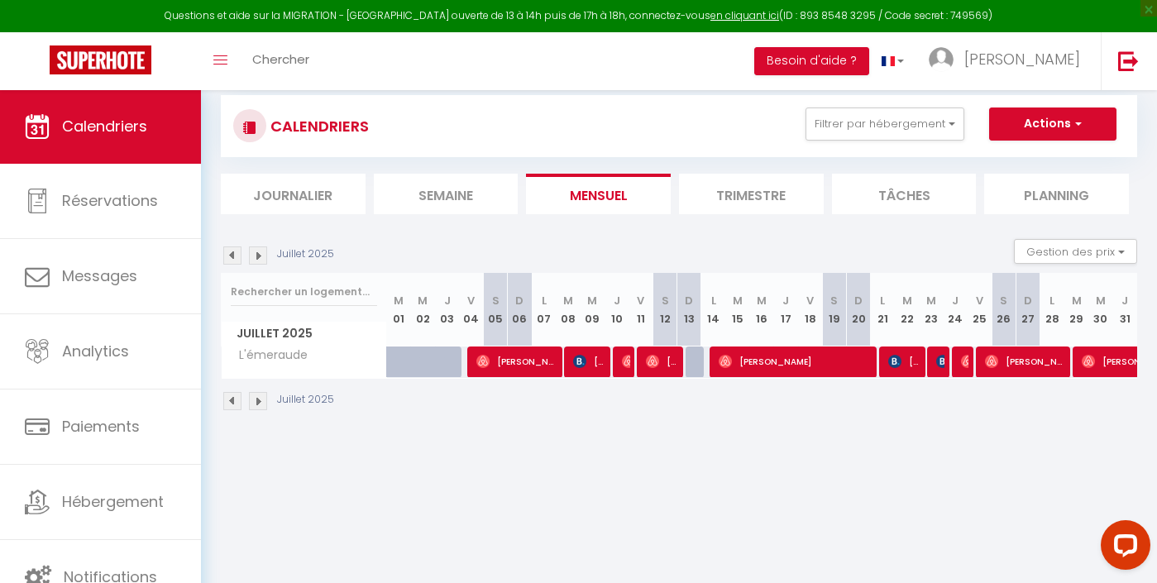
click at [262, 253] on img at bounding box center [258, 255] width 18 height 18
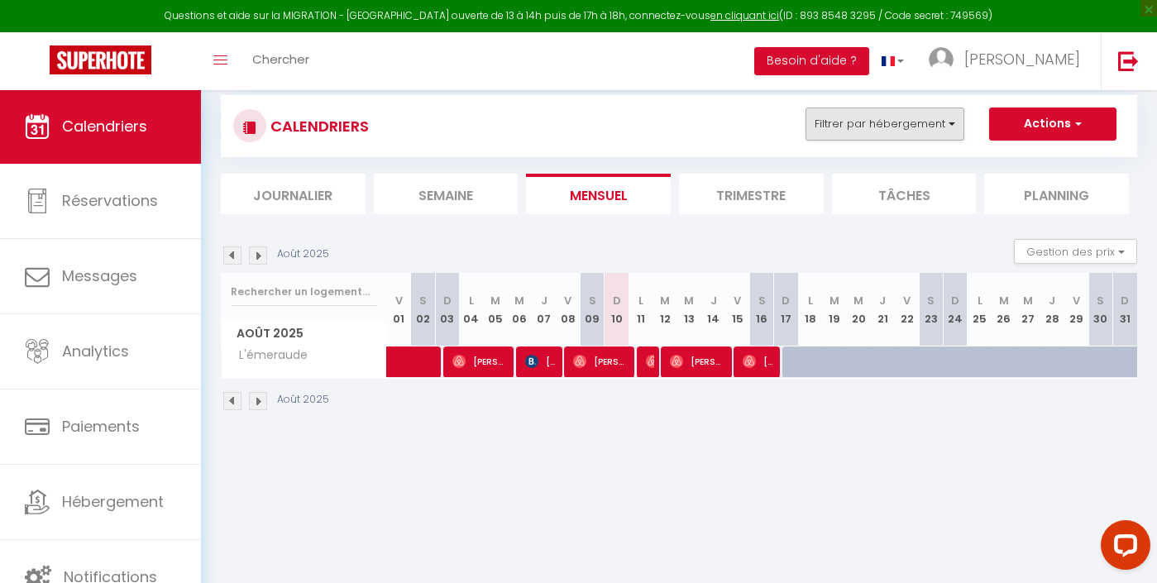
click at [915, 115] on button "Filtrer par hébergement" at bounding box center [885, 124] width 159 height 33
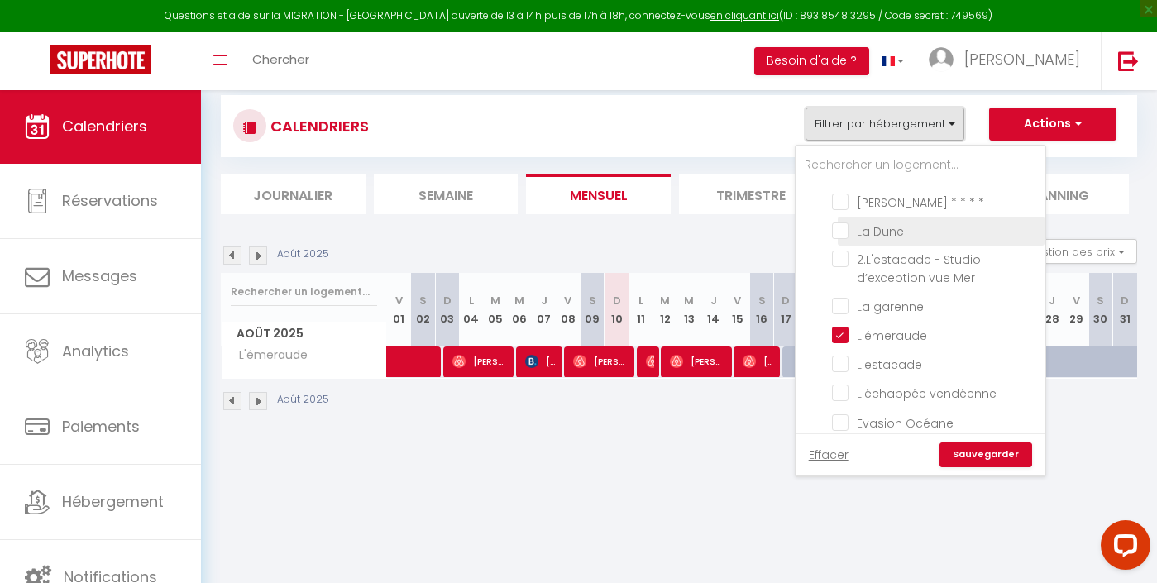
scroll to position [405, 0]
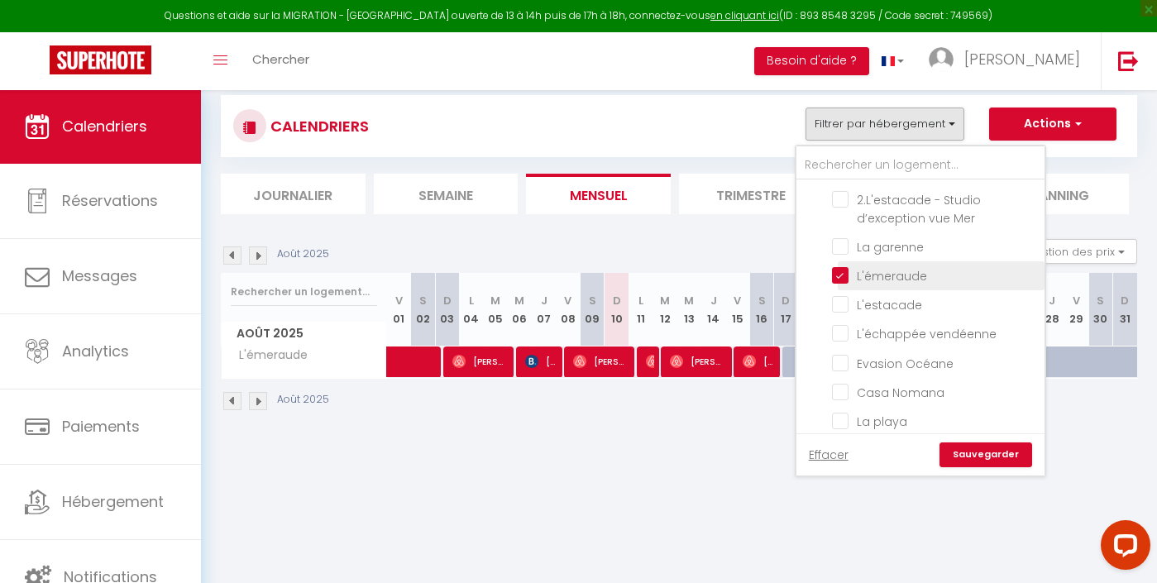
click at [857, 267] on input "L'émeraude" at bounding box center [935, 274] width 207 height 17
checkbox input "false"
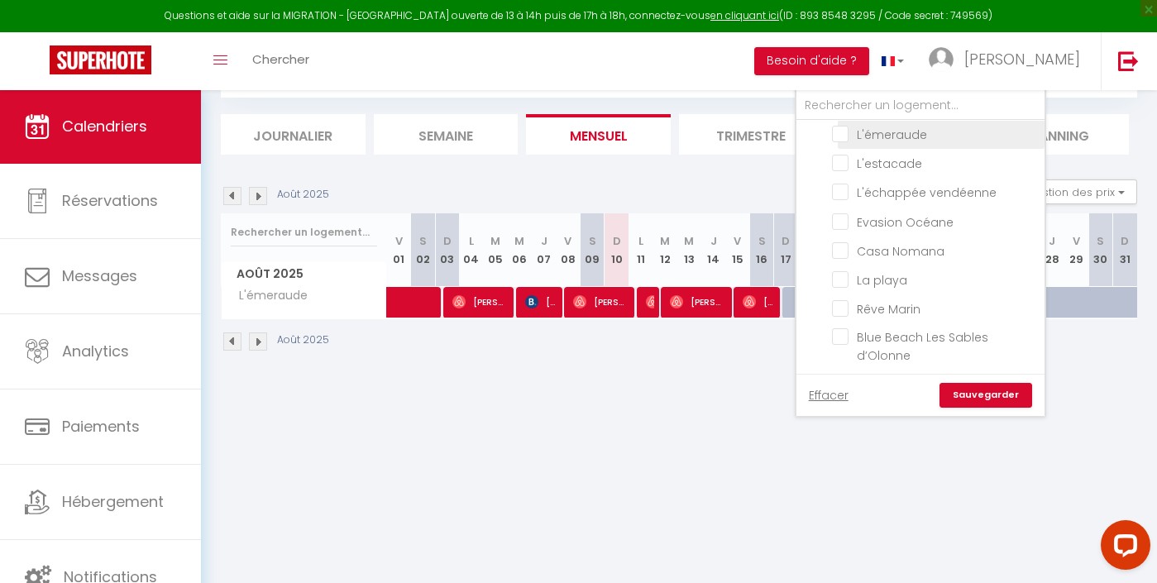
scroll to position [89, 0]
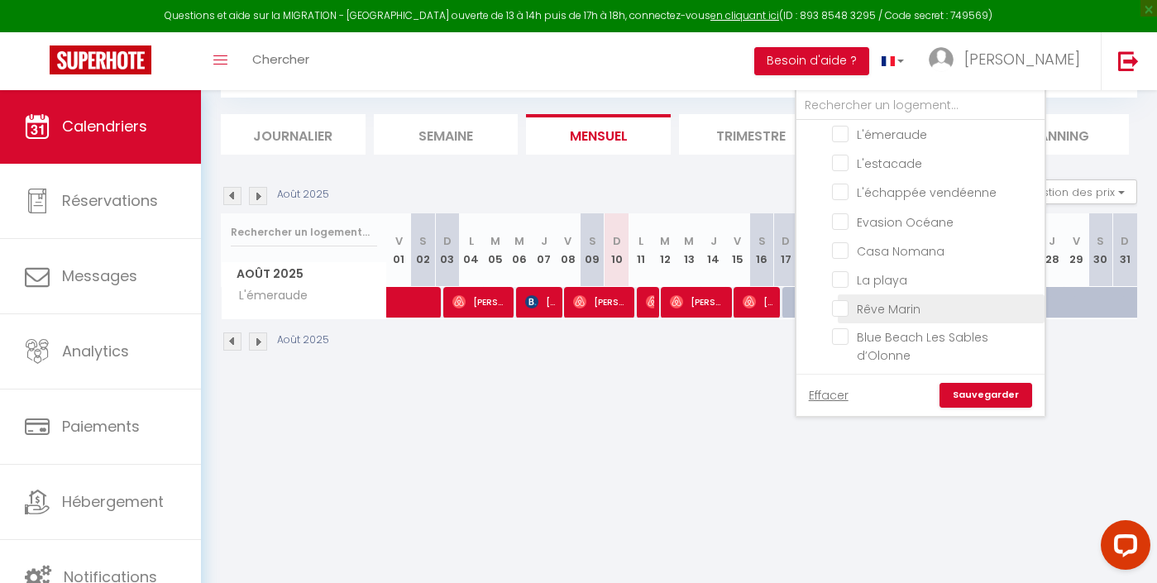
click at [866, 299] on input "Rêve Marin" at bounding box center [935, 307] width 207 height 17
checkbox input "true"
click at [971, 400] on link "Sauvegarder" at bounding box center [986, 395] width 93 height 25
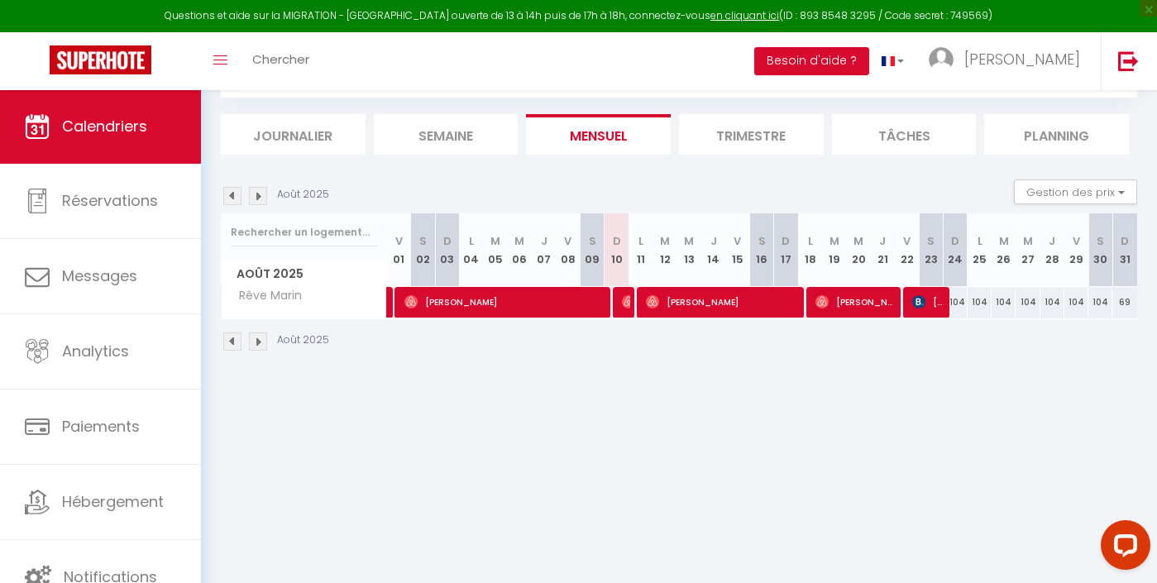
click at [230, 197] on img at bounding box center [232, 196] width 18 height 18
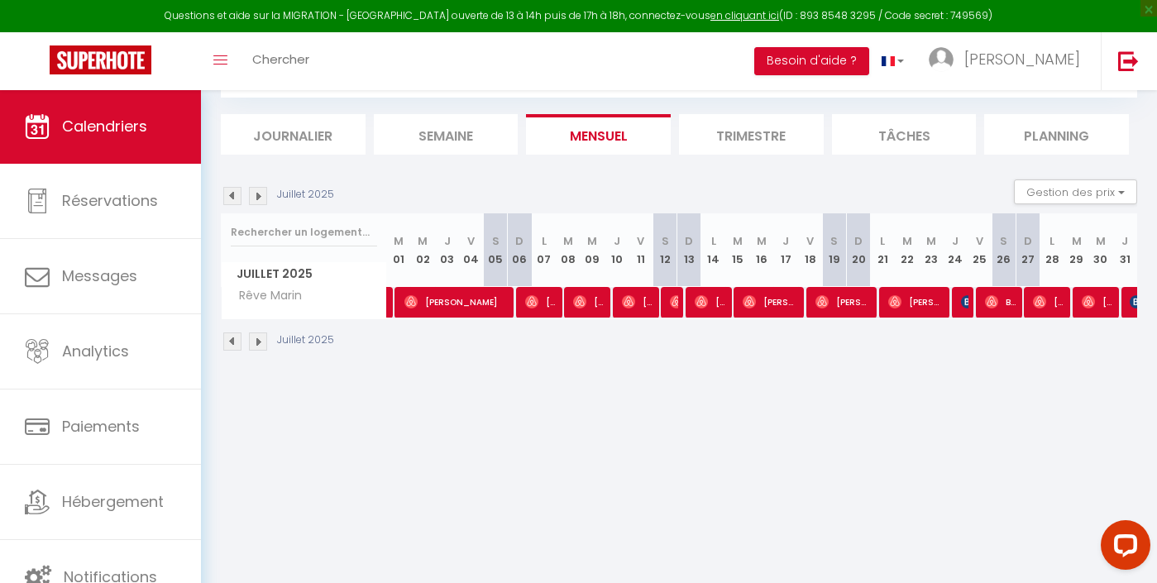
click at [255, 192] on img at bounding box center [258, 196] width 18 height 18
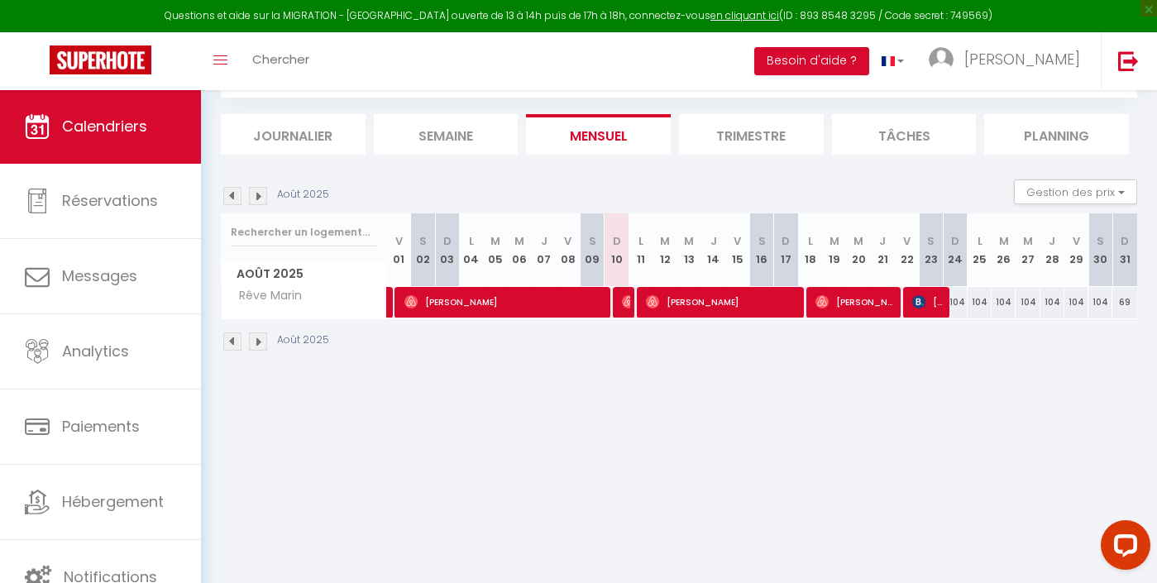
click at [236, 189] on img at bounding box center [232, 196] width 18 height 18
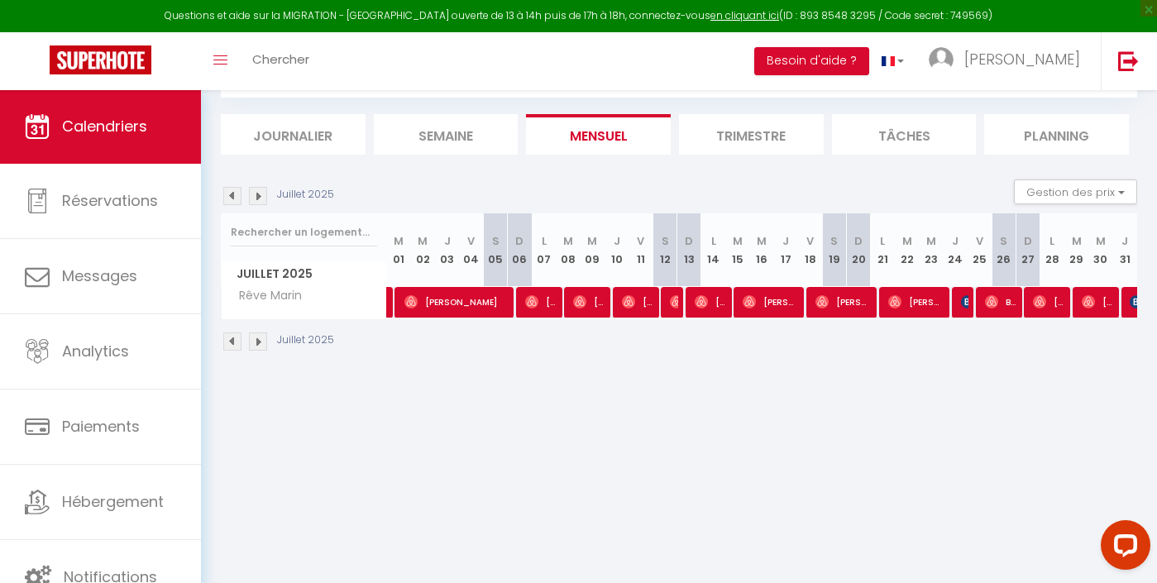
click at [261, 198] on img at bounding box center [258, 196] width 18 height 18
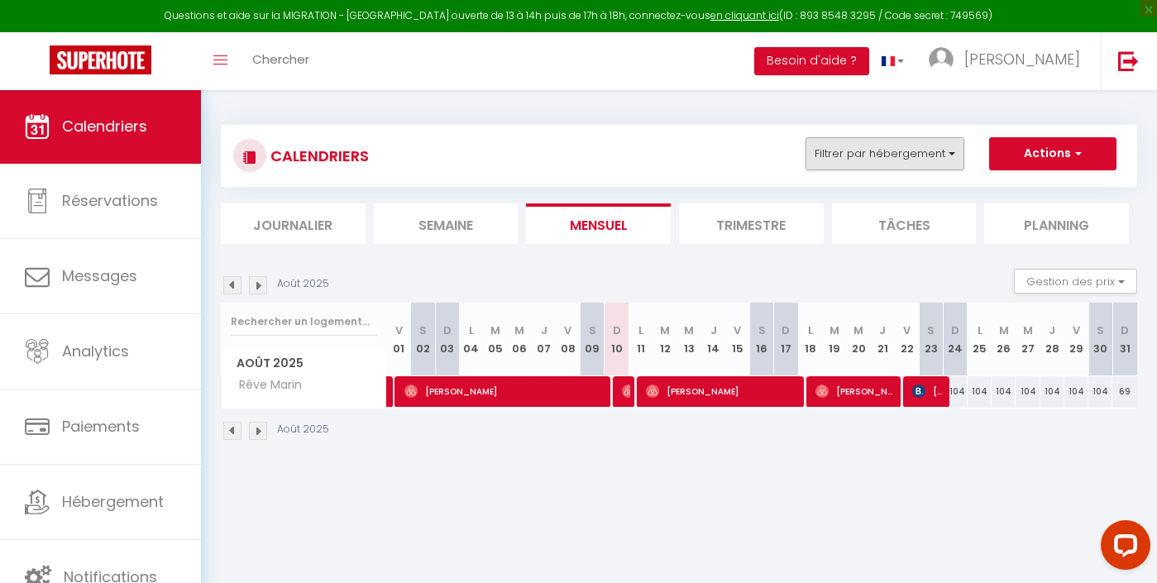
scroll to position [0, 0]
click at [944, 149] on button "Filtrer par hébergement" at bounding box center [885, 153] width 159 height 33
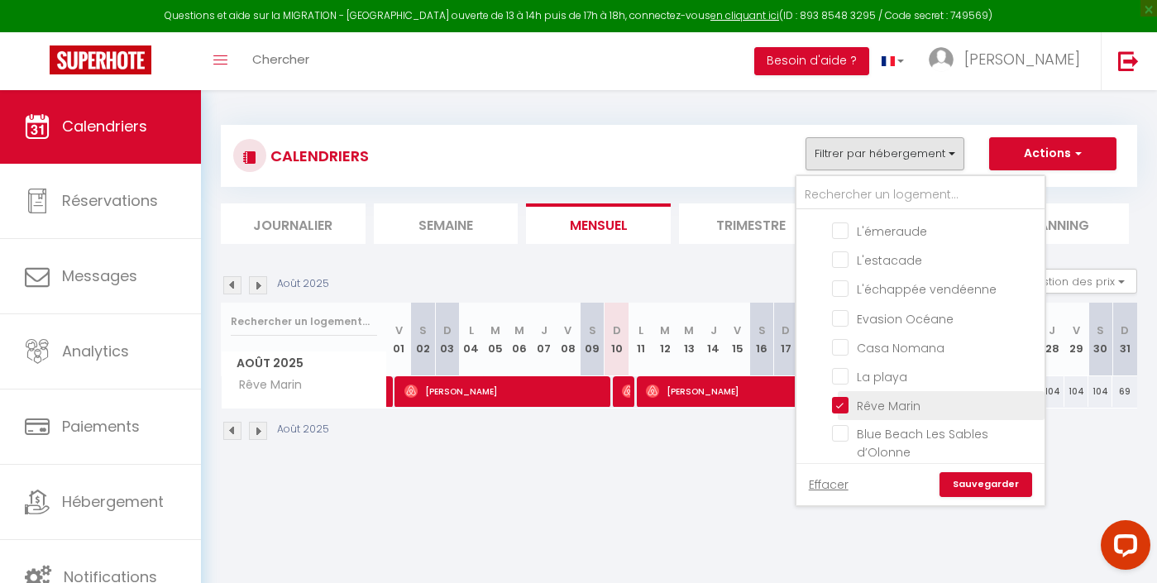
click at [866, 403] on input "Rêve Marin" at bounding box center [935, 404] width 207 height 17
checkbox input "false"
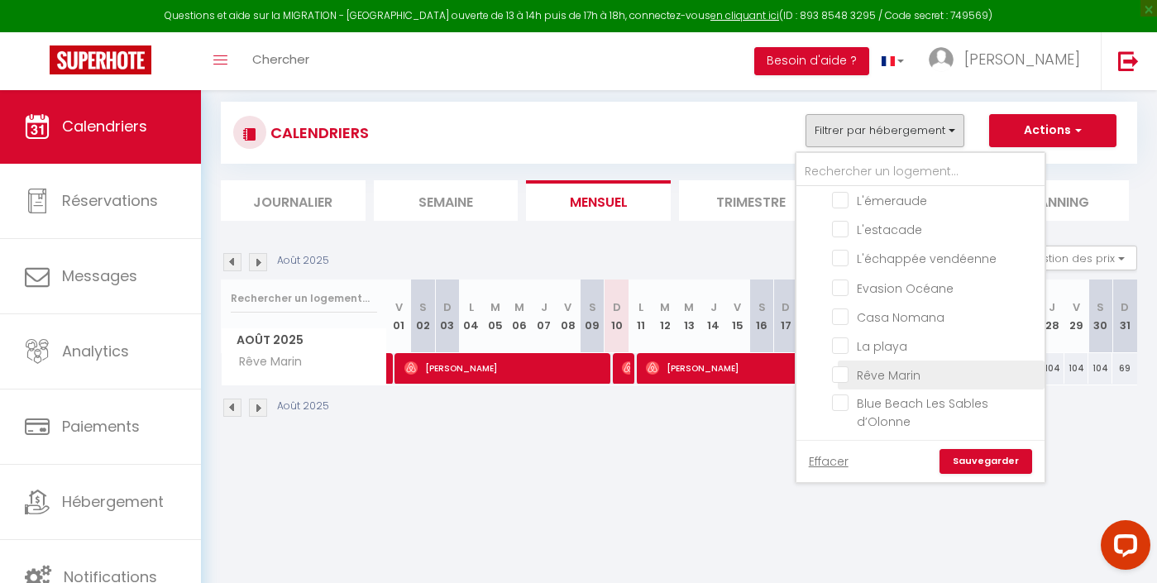
scroll to position [32, 0]
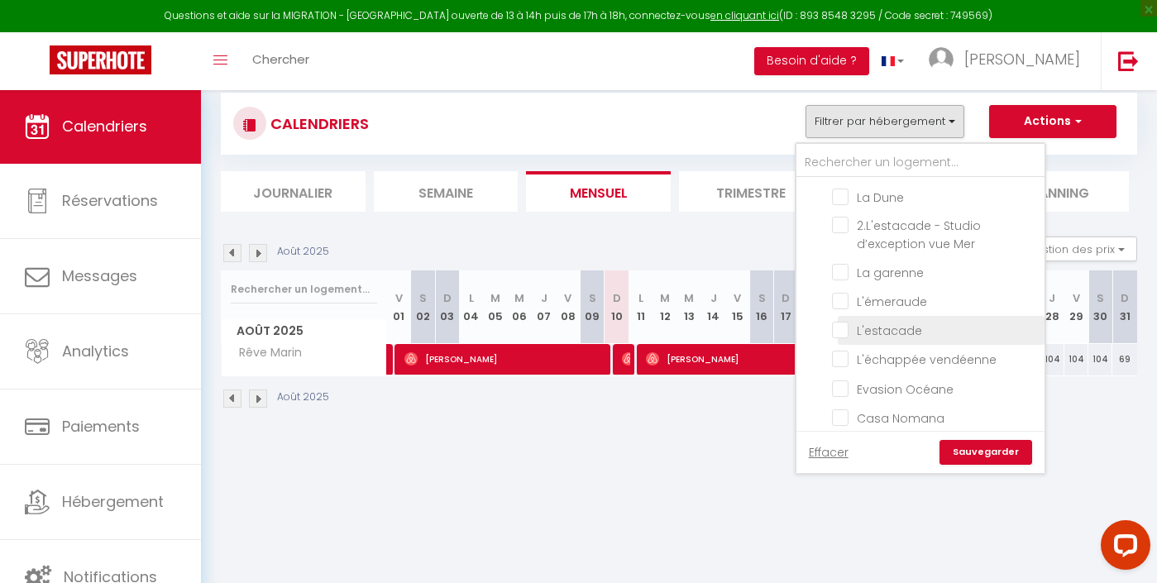
click at [879, 326] on input "L'estacade" at bounding box center [935, 329] width 207 height 17
checkbox input "true"
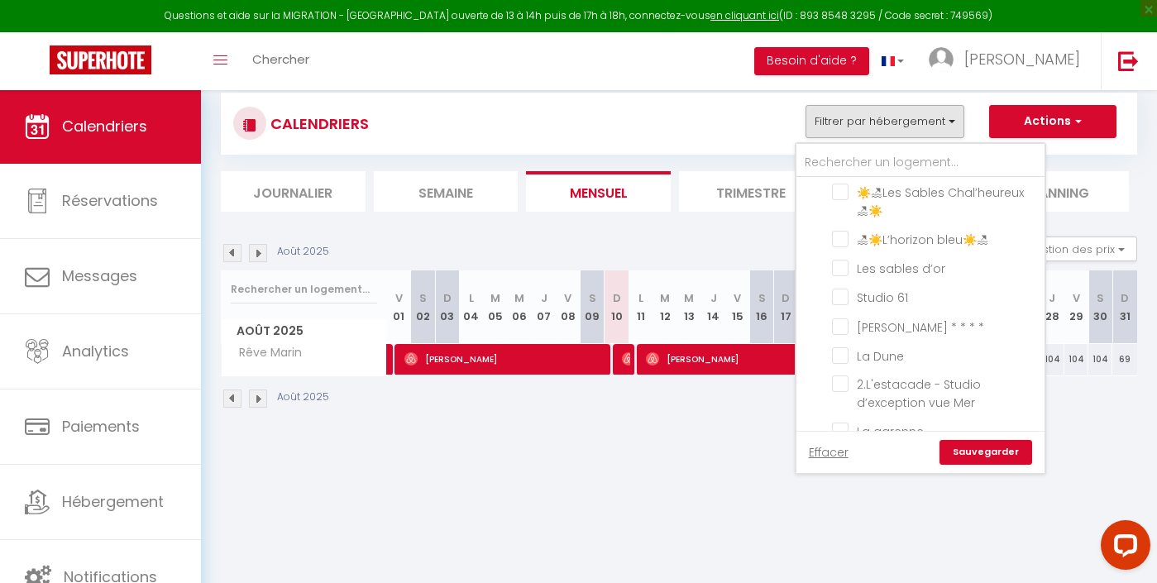
scroll to position [216, 0]
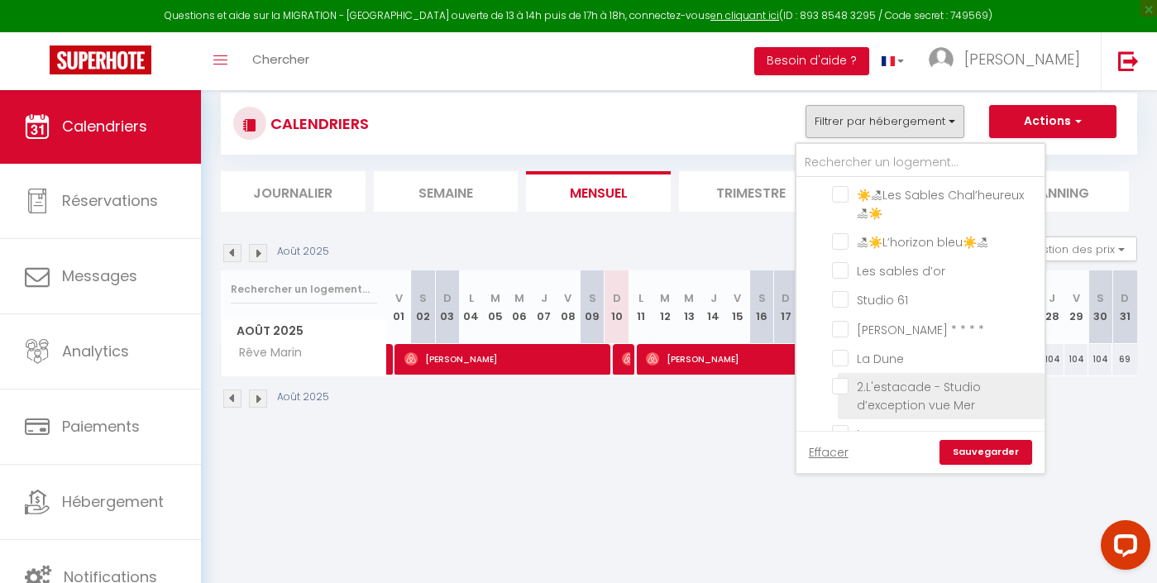
click at [883, 378] on input "2.L'estacade - Studio d’exception vue Mer" at bounding box center [935, 386] width 207 height 17
checkbox input "true"
click at [969, 451] on link "Sauvegarder" at bounding box center [986, 452] width 93 height 25
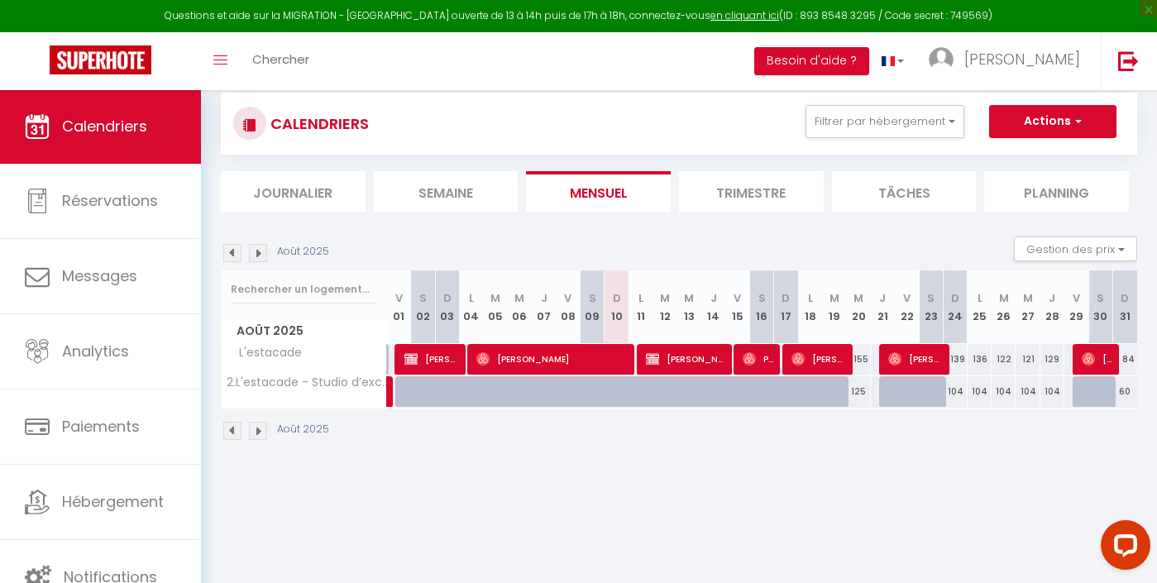
click at [228, 251] on img at bounding box center [232, 253] width 18 height 18
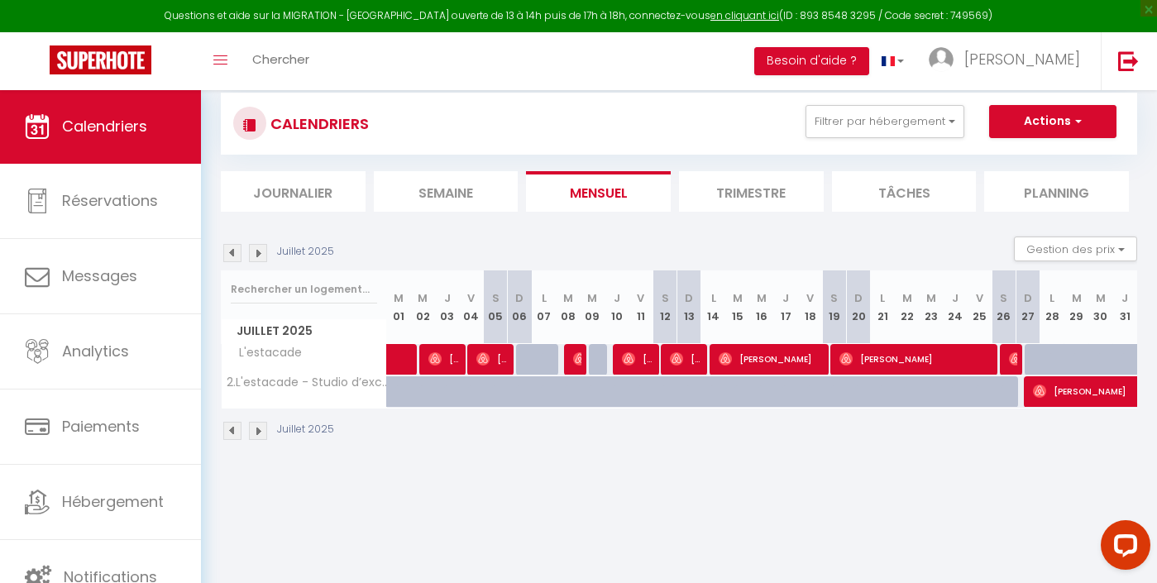
click at [261, 252] on img at bounding box center [258, 253] width 18 height 18
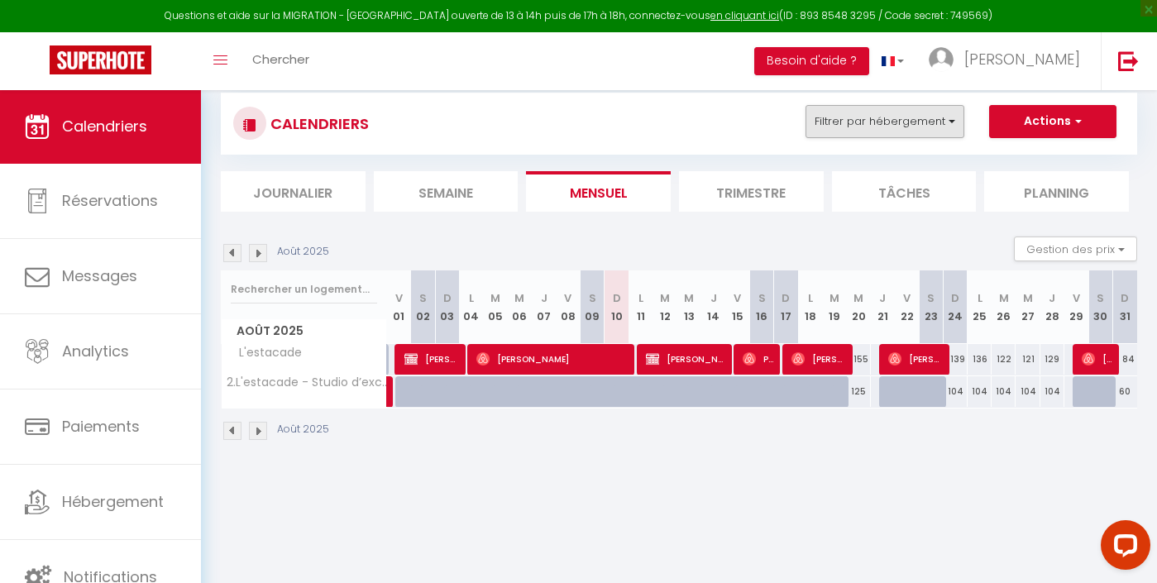
click at [830, 130] on button "Filtrer par hébergement" at bounding box center [885, 121] width 159 height 33
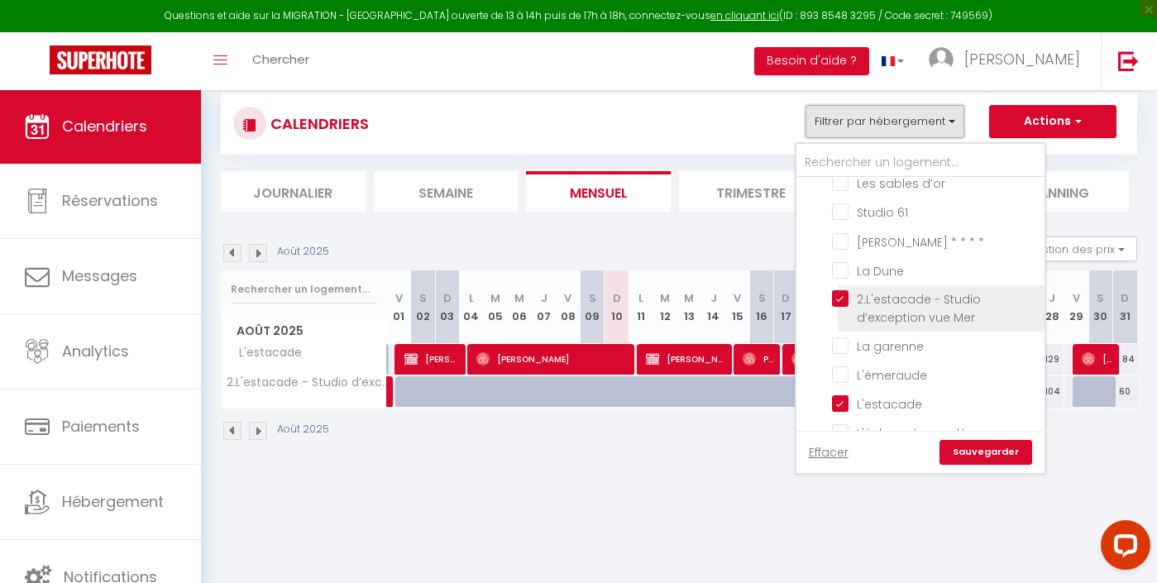
scroll to position [307, 0]
click at [894, 287] on input "2.L'estacade - Studio d’exception vue Mer" at bounding box center [935, 295] width 207 height 17
checkbox input "false"
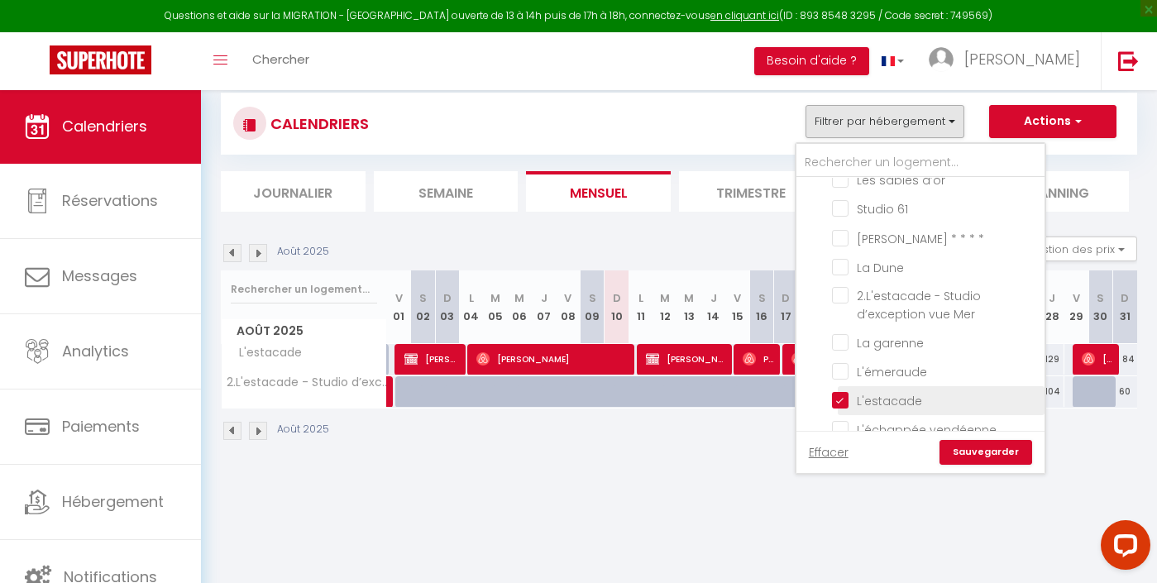
click at [848, 386] on li "L'estacade" at bounding box center [941, 400] width 207 height 29
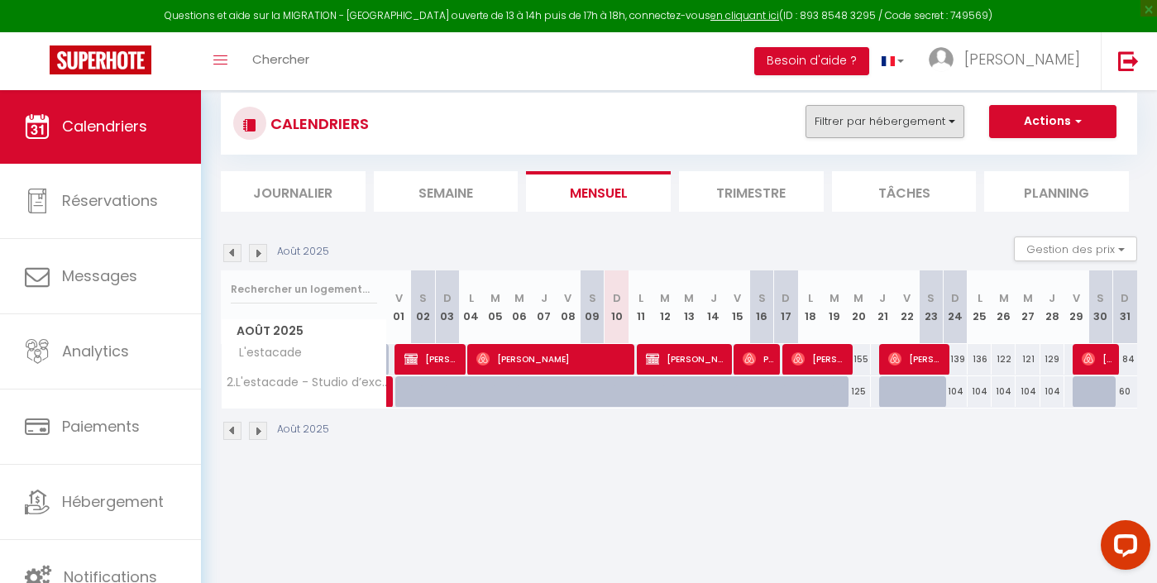
click at [905, 127] on button "Filtrer par hébergement" at bounding box center [885, 121] width 159 height 33
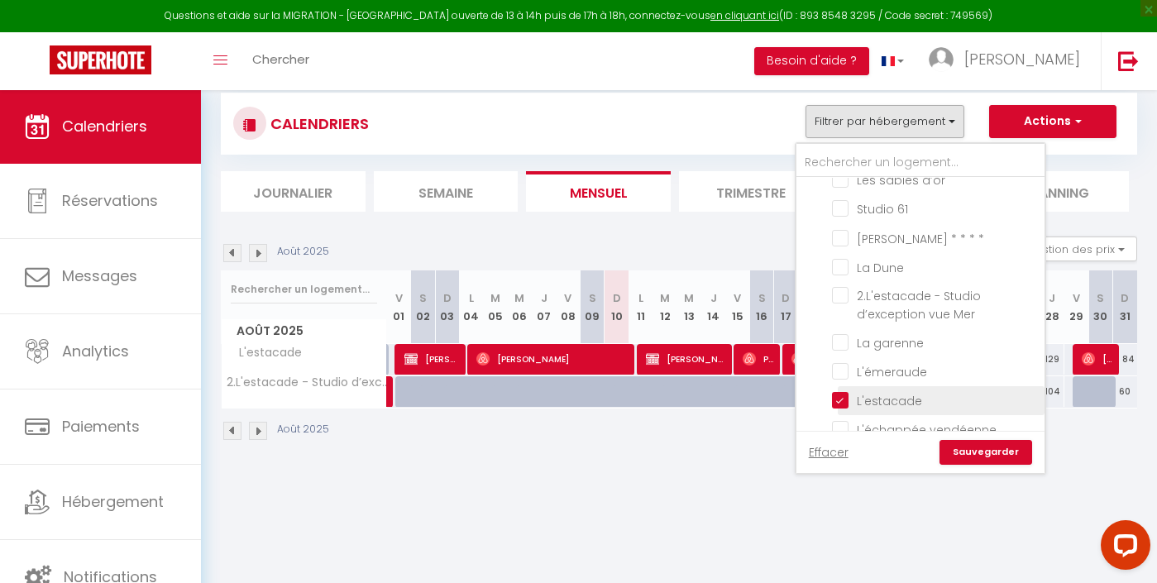
click at [849, 392] on input "L'estacade" at bounding box center [935, 399] width 207 height 17
checkbox input "false"
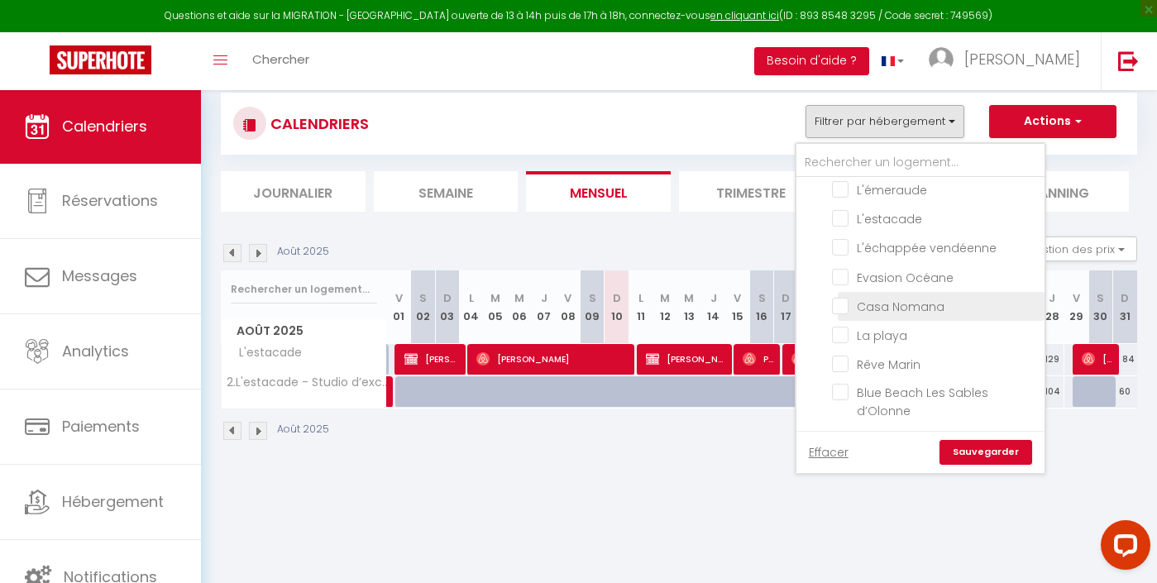
scroll to position [487, 0]
click at [890, 299] on input "Casa Nomana" at bounding box center [935, 307] width 207 height 17
checkbox input "true"
click at [963, 452] on link "Sauvegarder" at bounding box center [986, 452] width 93 height 25
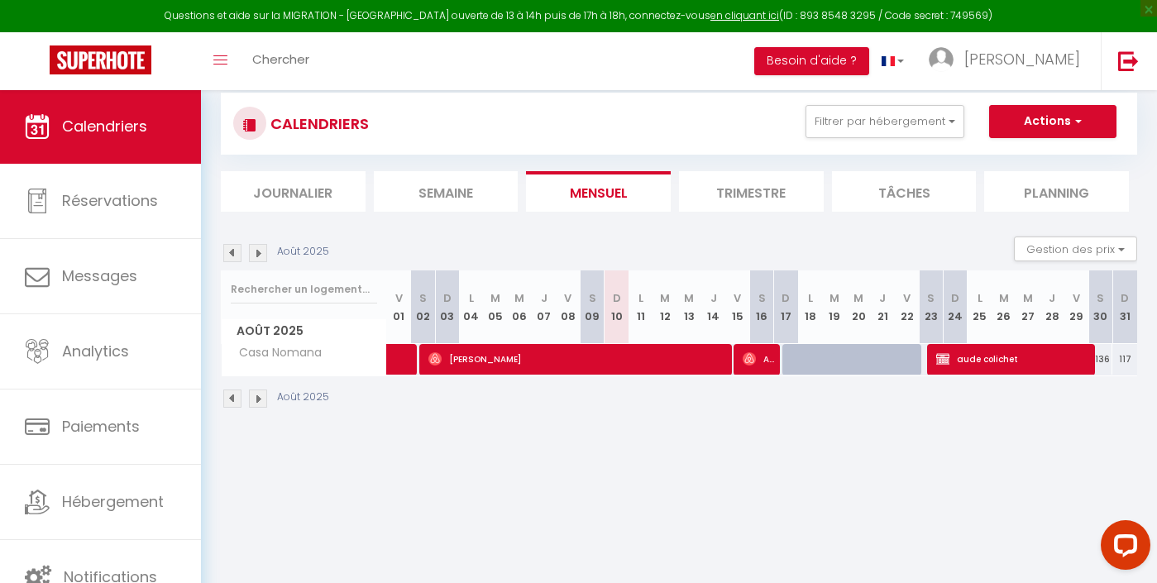
click at [235, 255] on img at bounding box center [232, 253] width 18 height 18
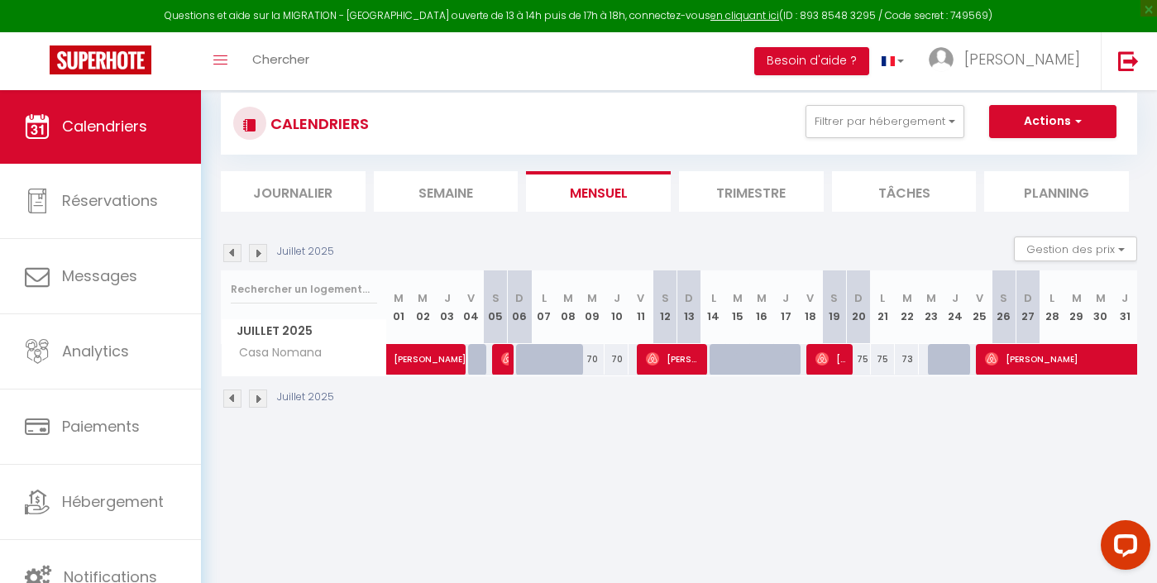
click at [261, 251] on img at bounding box center [258, 253] width 18 height 18
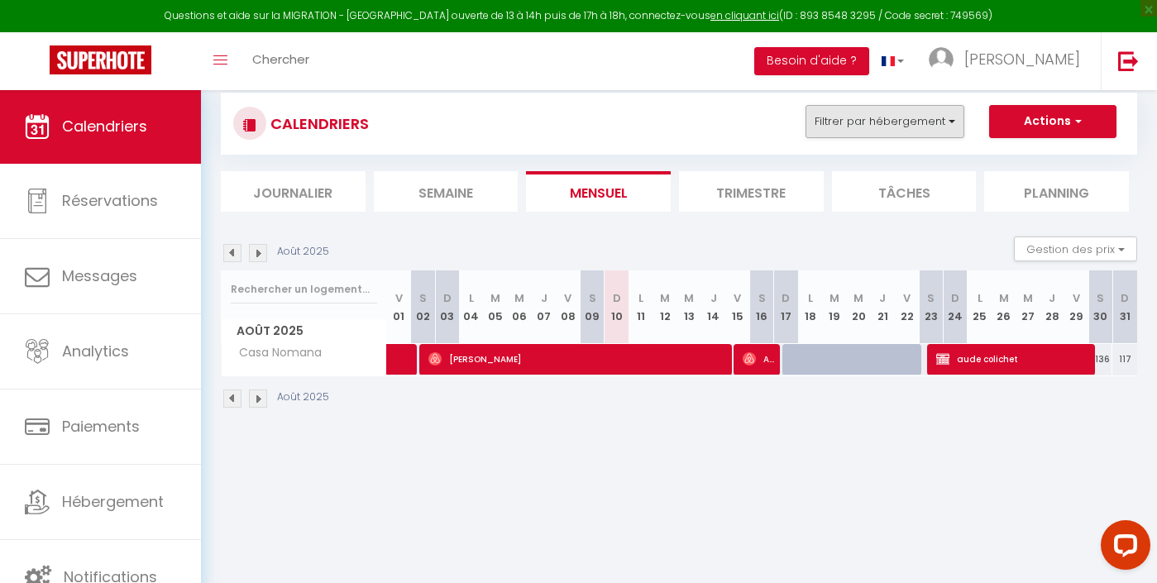
click at [947, 129] on button "Filtrer par hébergement" at bounding box center [885, 121] width 159 height 33
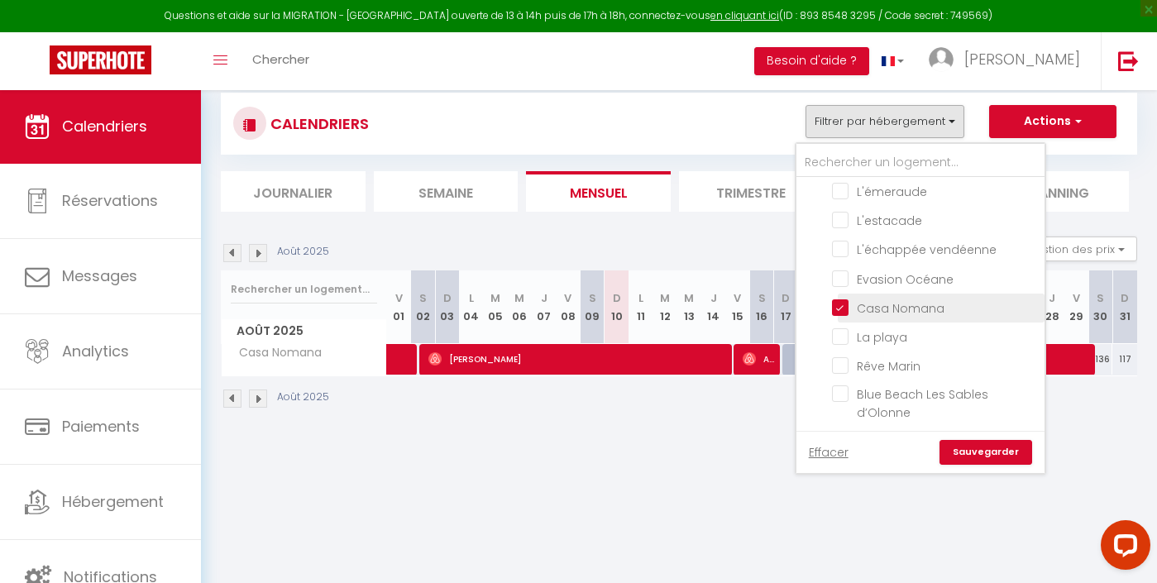
click at [843, 299] on input "Casa Nomana" at bounding box center [935, 307] width 207 height 17
checkbox input "false"
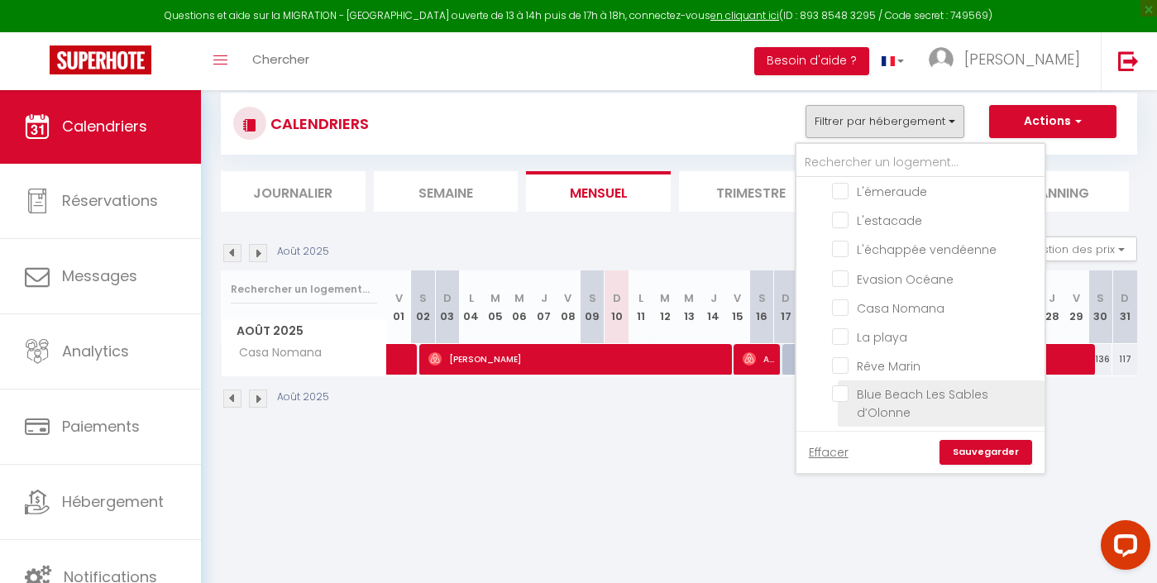
click at [868, 408] on span "Blue Beach Les Sables d’Olonne" at bounding box center [923, 403] width 132 height 35
click at [868, 402] on input "Blue Beach Les Sables d’Olonne" at bounding box center [935, 393] width 207 height 17
checkbox input "true"
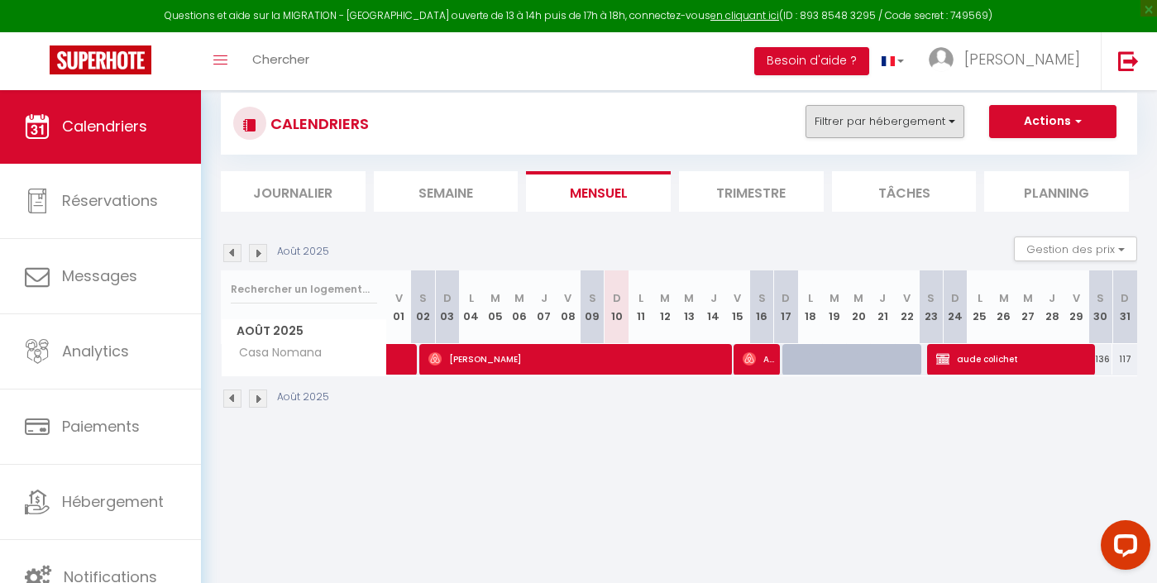
click at [901, 122] on button "Filtrer par hébergement" at bounding box center [885, 121] width 159 height 33
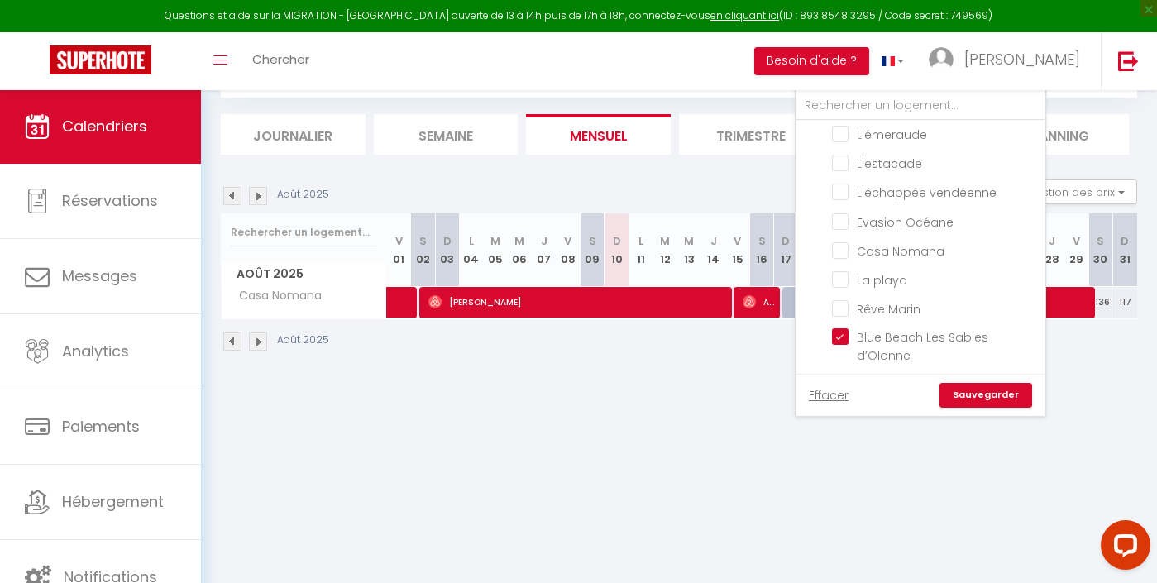
scroll to position [89, 0]
click at [981, 399] on link "Sauvegarder" at bounding box center [986, 395] width 93 height 25
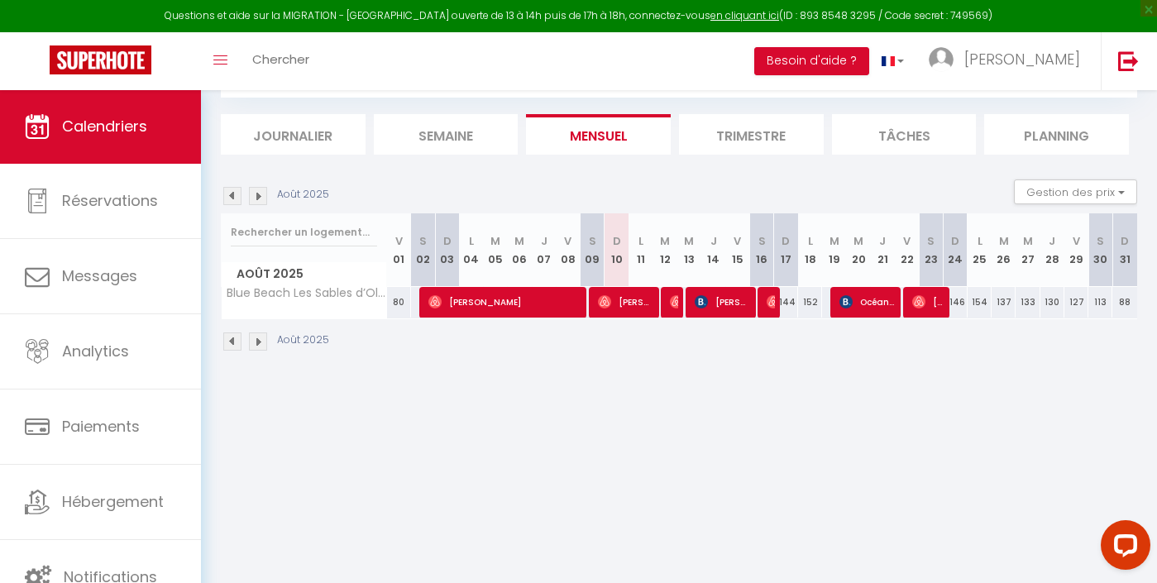
click at [235, 187] on img at bounding box center [232, 196] width 18 height 18
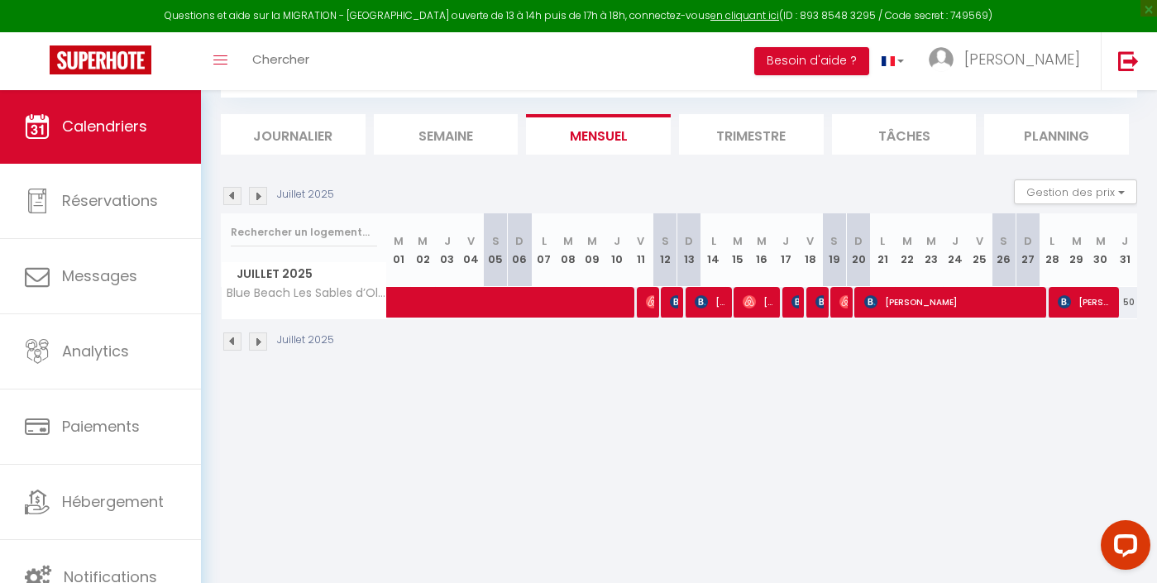
click at [259, 197] on img at bounding box center [258, 196] width 18 height 18
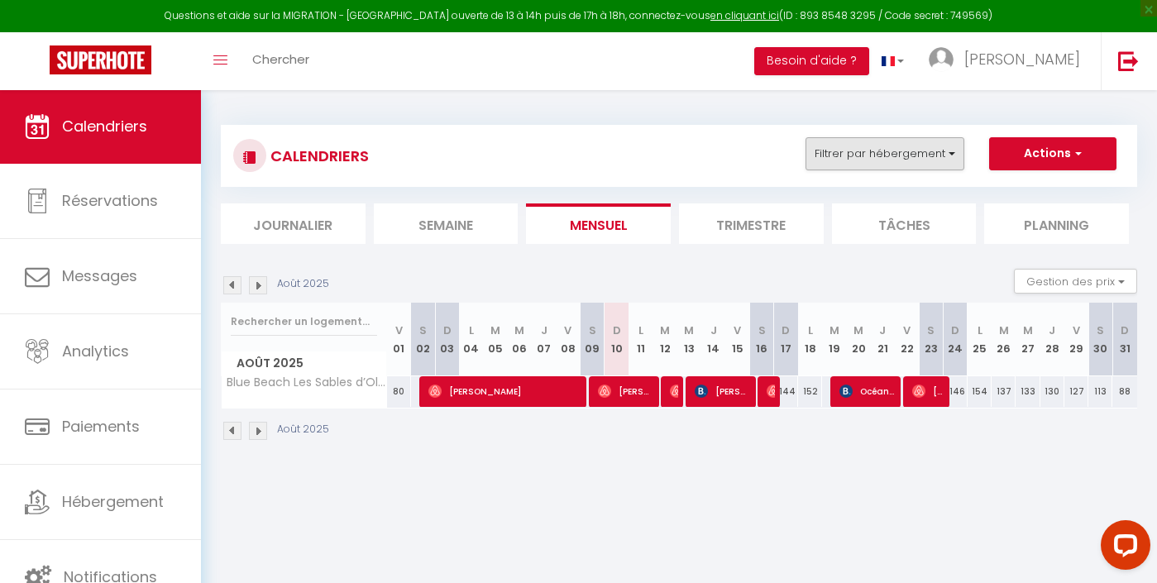
scroll to position [0, 0]
click at [923, 152] on button "Filtrer par hébergement" at bounding box center [885, 153] width 159 height 33
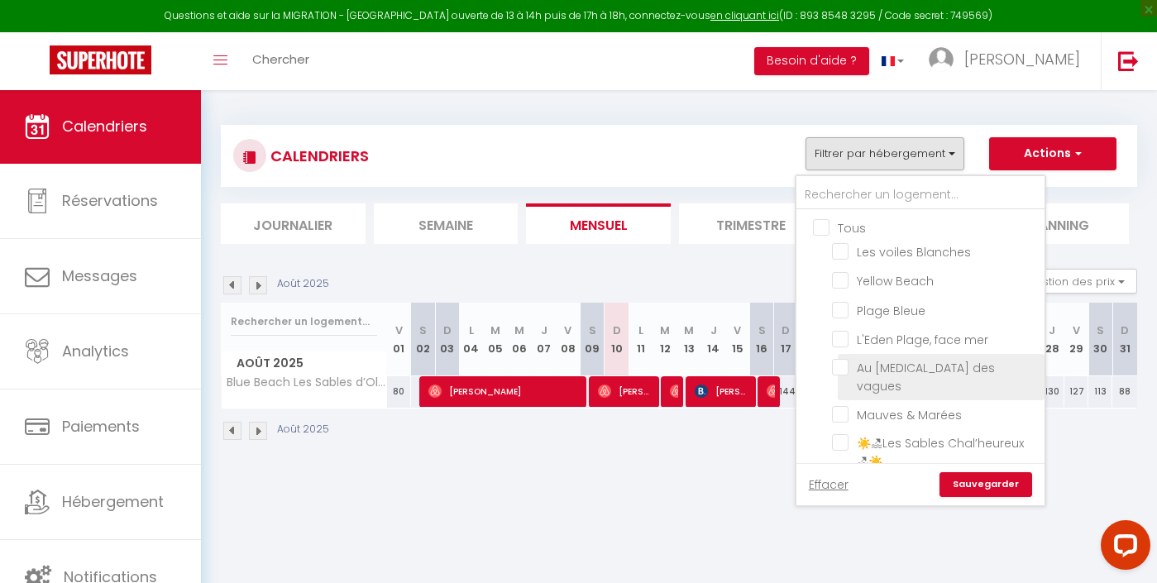
click at [869, 371] on input "Au [MEDICAL_DATA] des vagues" at bounding box center [935, 367] width 207 height 17
checkbox input "true"
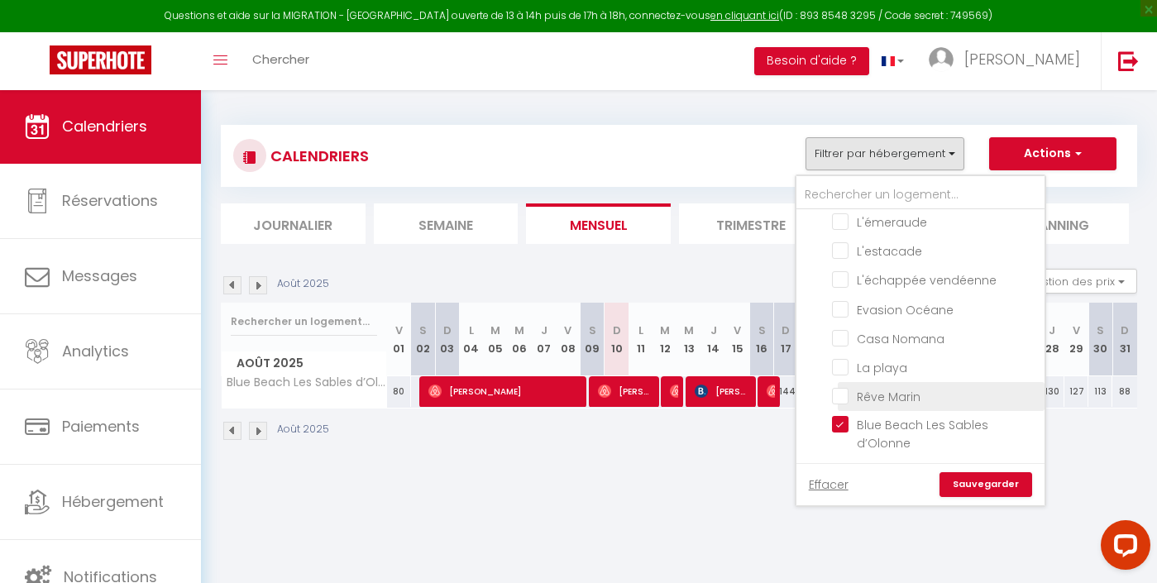
scroll to position [487, 0]
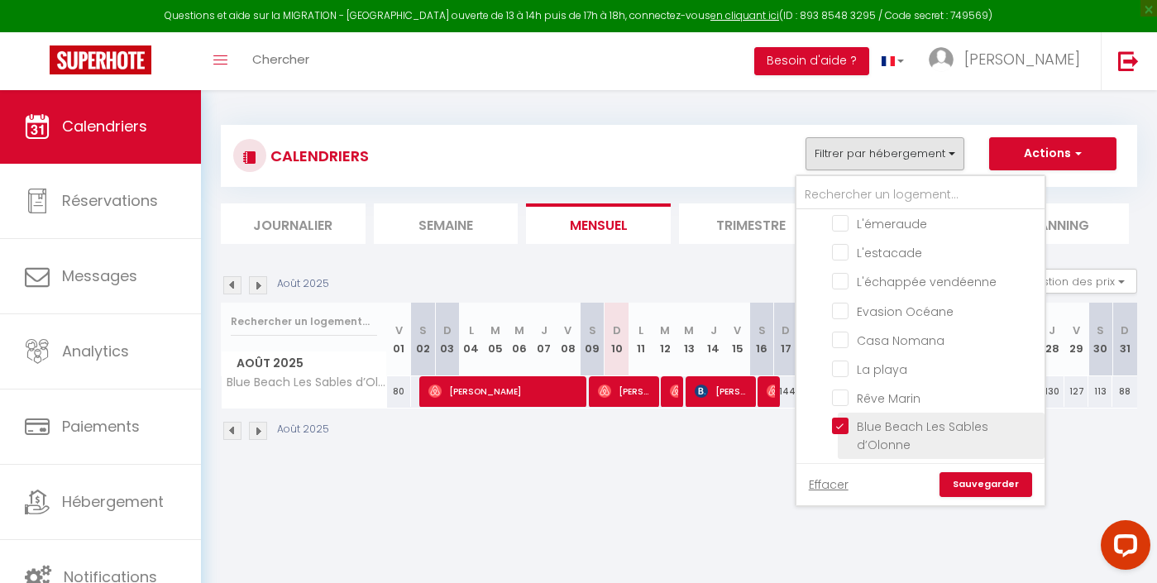
click at [849, 413] on li "Blue Beach Les Sables d’Olonne" at bounding box center [941, 436] width 207 height 46
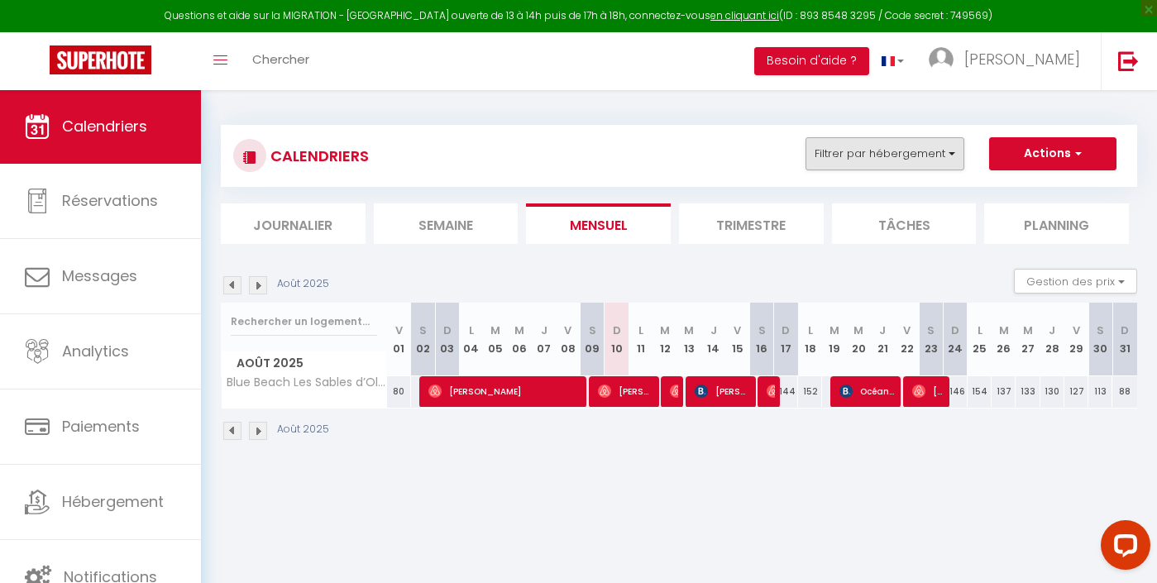
click at [920, 156] on button "Filtrer par hébergement" at bounding box center [885, 153] width 159 height 33
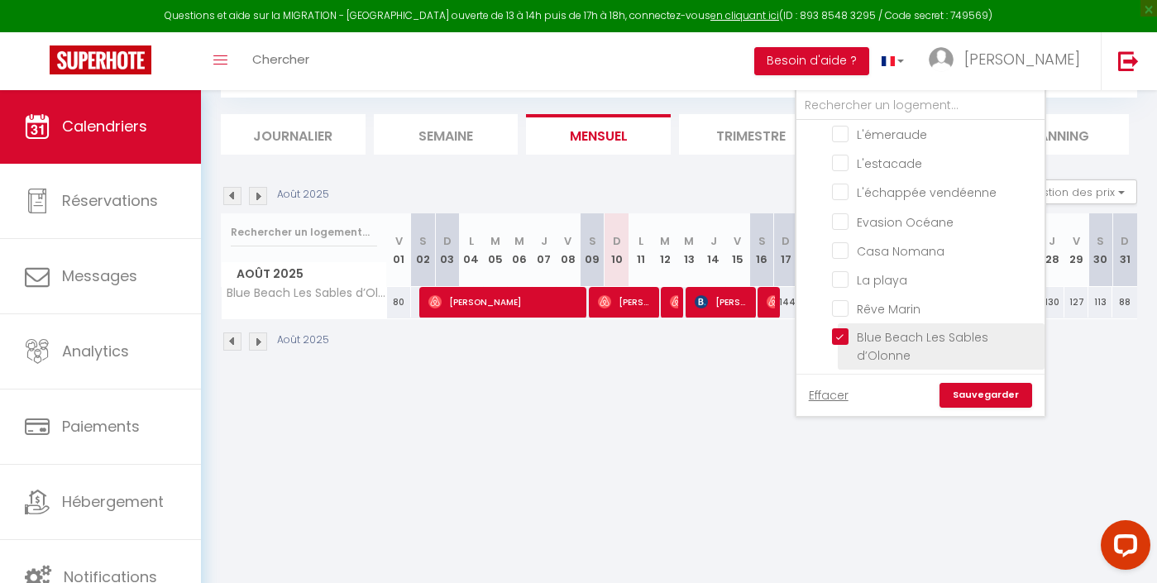
scroll to position [89, 0]
click at [861, 337] on input "Blue Beach Les Sables d’Olonne" at bounding box center [935, 336] width 207 height 17
checkbox input "false"
click at [983, 398] on link "Sauvegarder" at bounding box center [986, 395] width 93 height 25
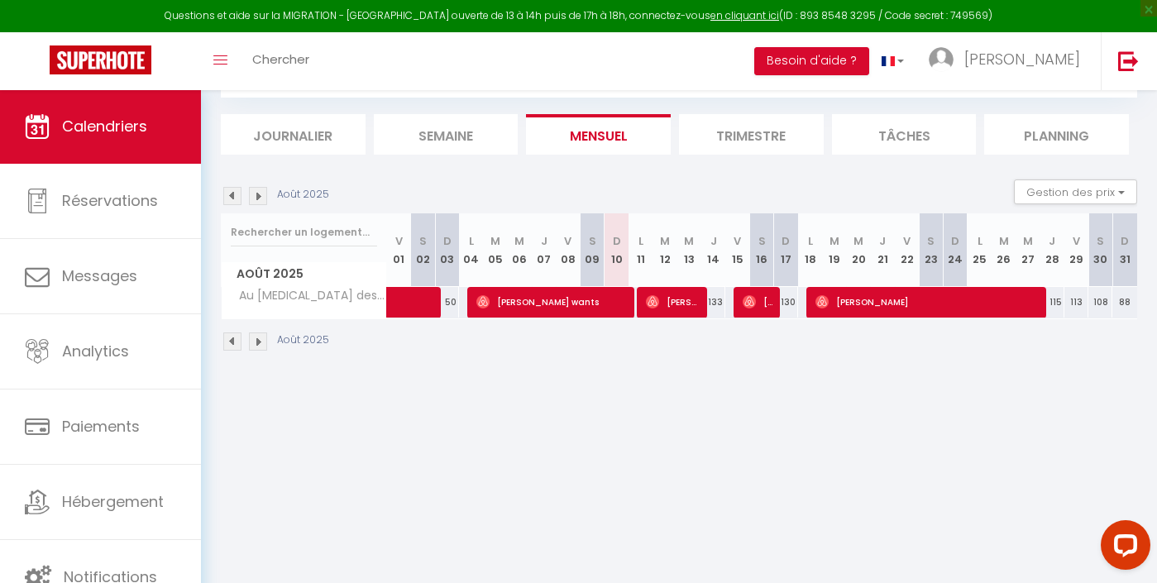
click at [234, 188] on img at bounding box center [232, 196] width 18 height 18
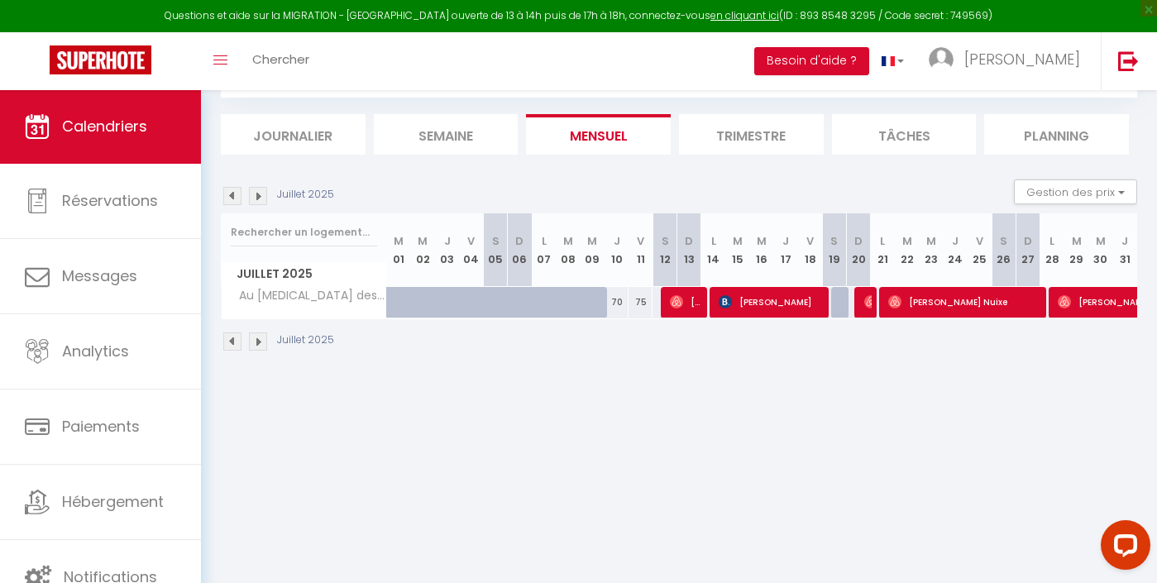
click at [267, 194] on div "Juillet 2025" at bounding box center [280, 196] width 118 height 18
click at [261, 196] on img at bounding box center [258, 196] width 18 height 18
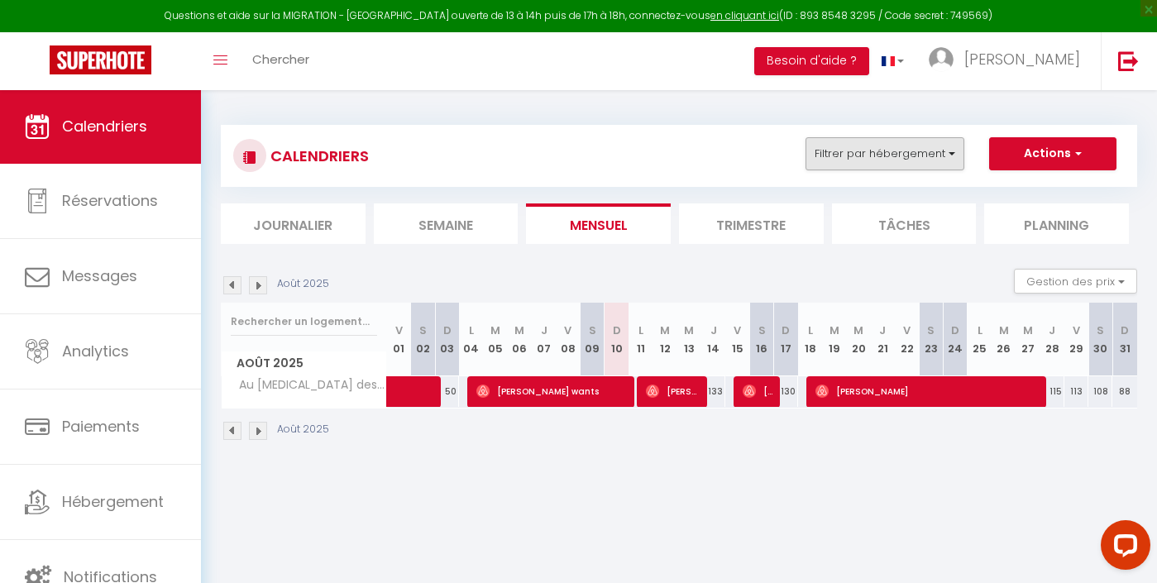
scroll to position [0, 0]
click at [891, 156] on button "Filtrer par hébergement" at bounding box center [885, 153] width 159 height 33
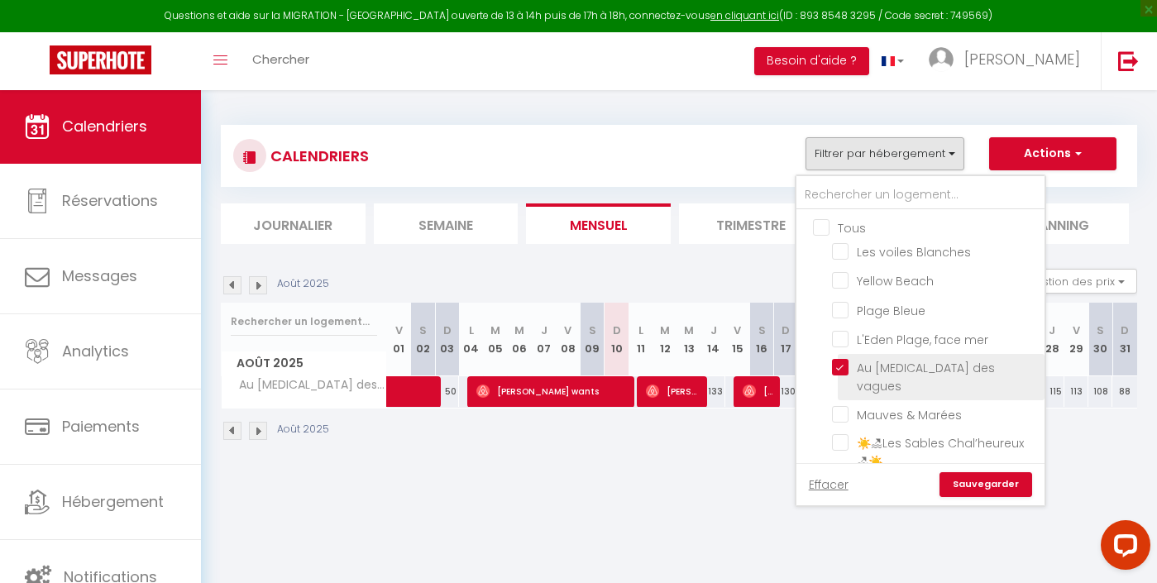
click at [853, 359] on li "Au [MEDICAL_DATA] des vagues" at bounding box center [941, 377] width 207 height 46
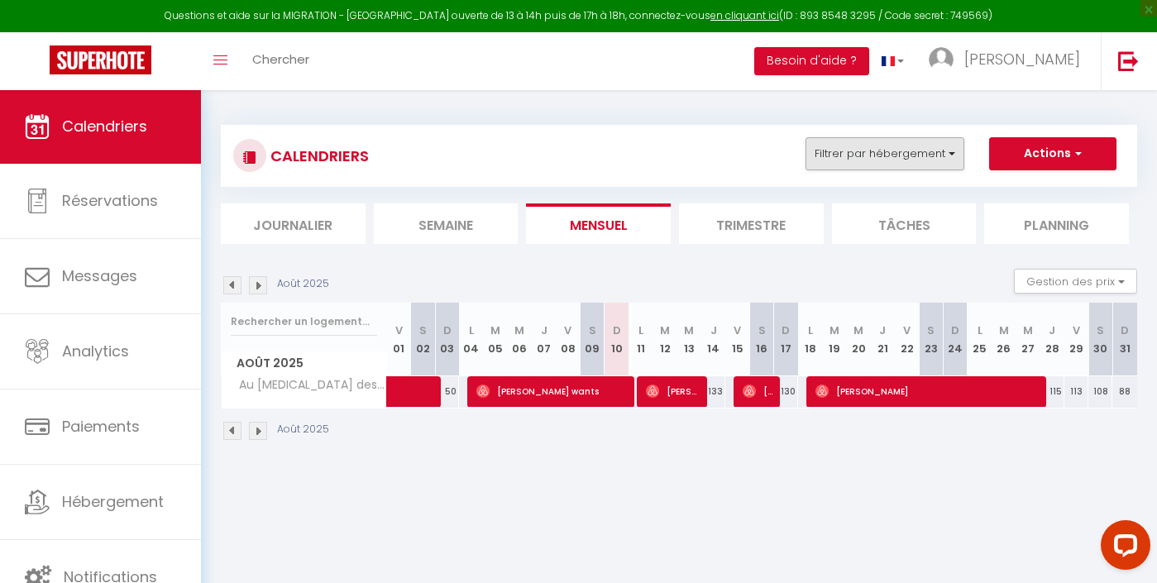
click at [907, 141] on button "Filtrer par hébergement" at bounding box center [885, 153] width 159 height 33
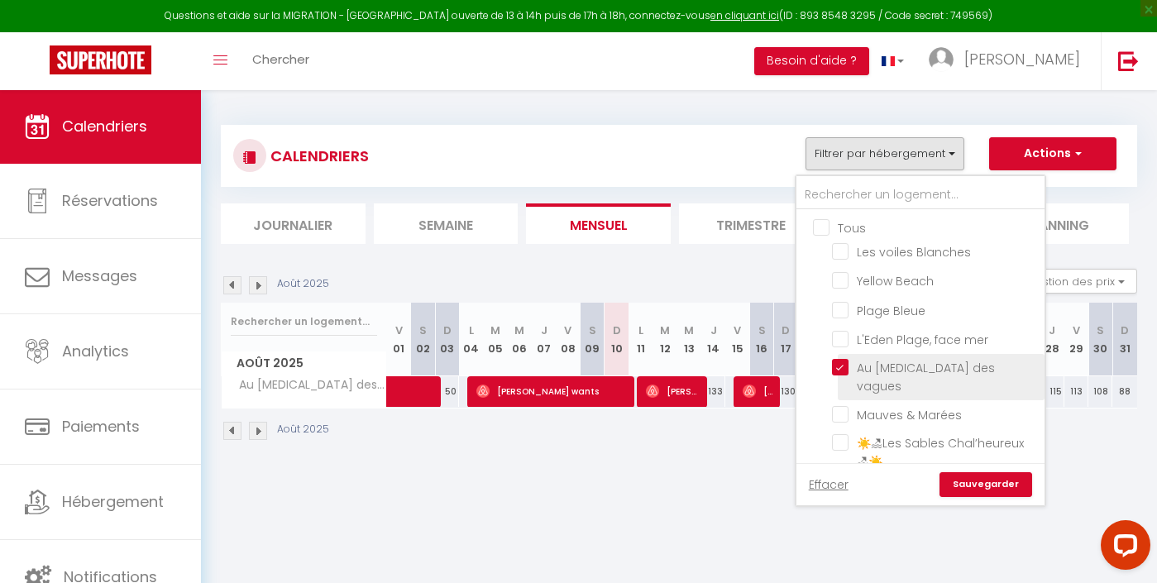
click at [838, 376] on input "Au [MEDICAL_DATA] des vagues" at bounding box center [935, 367] width 207 height 17
checkbox input "false"
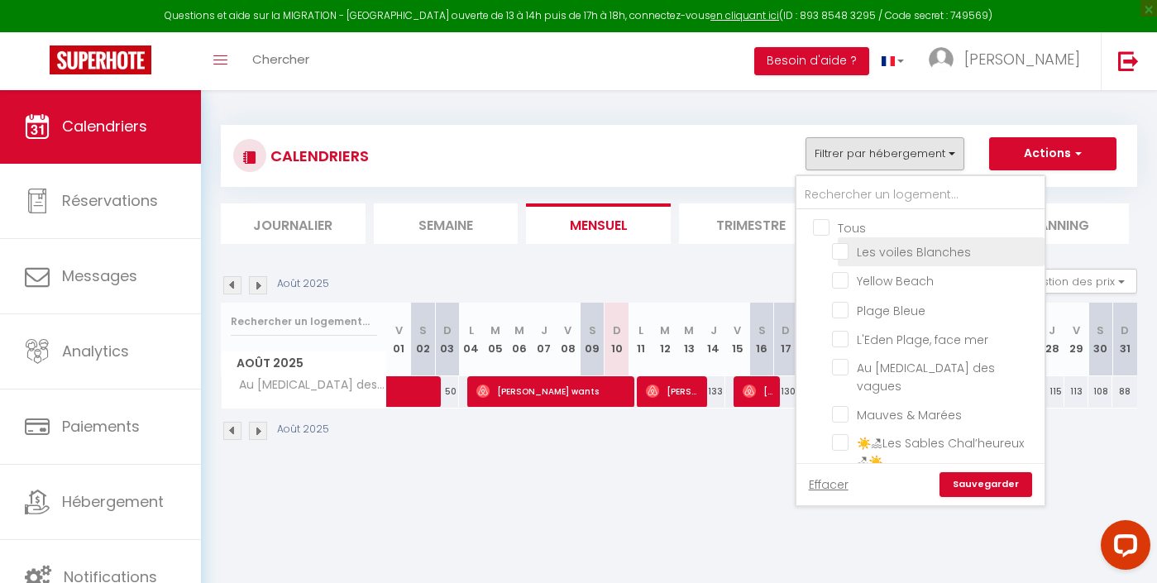
click at [856, 250] on input "Les voiles Blanches" at bounding box center [935, 250] width 207 height 17
checkbox input "true"
click at [980, 476] on link "Sauvegarder" at bounding box center [986, 484] width 93 height 25
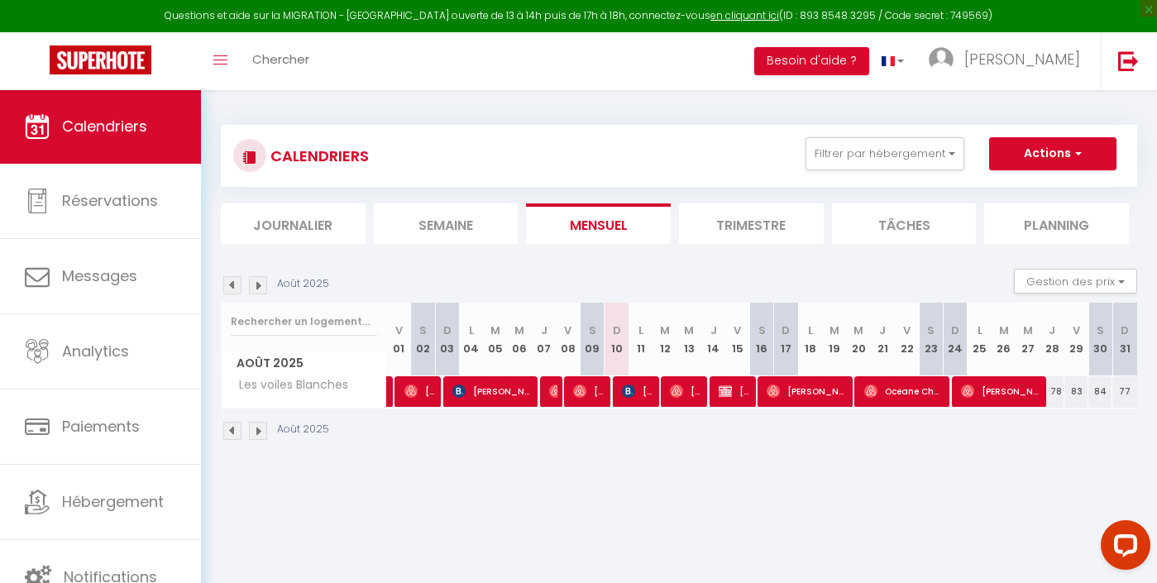
click at [234, 283] on img at bounding box center [232, 285] width 18 height 18
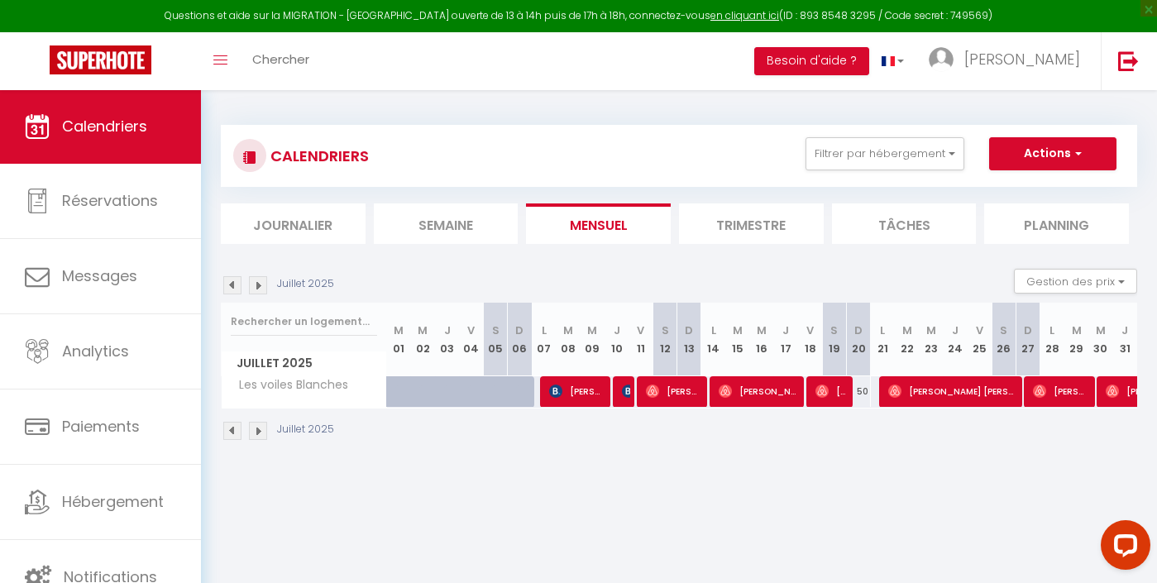
click at [255, 289] on img at bounding box center [258, 285] width 18 height 18
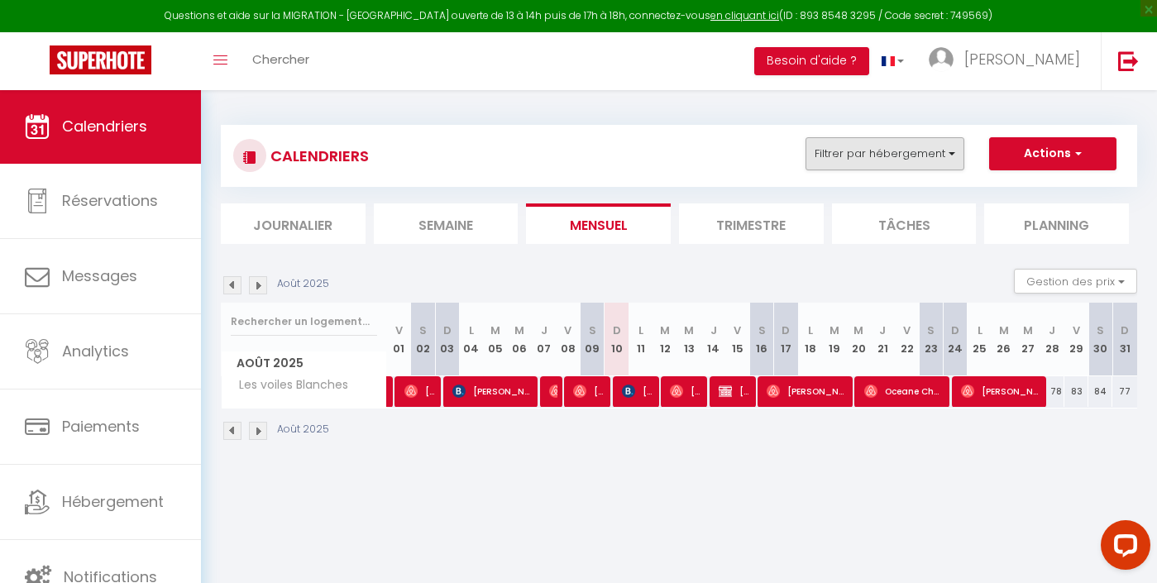
click at [900, 159] on button "Filtrer par hébergement" at bounding box center [885, 153] width 159 height 33
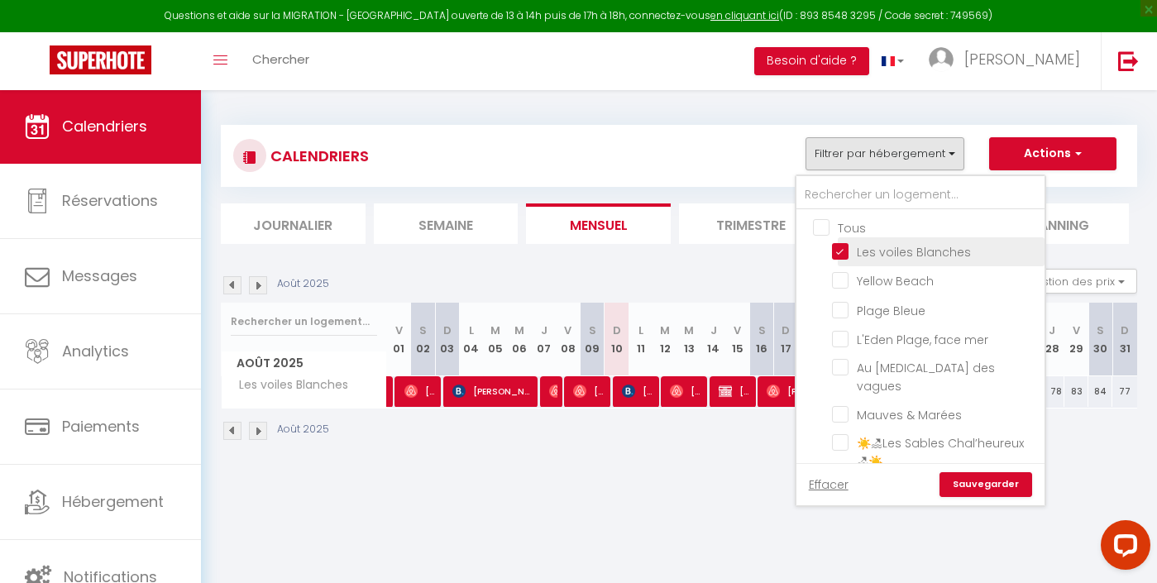
click at [860, 252] on input "Les voiles Blanches" at bounding box center [935, 250] width 207 height 17
checkbox input "false"
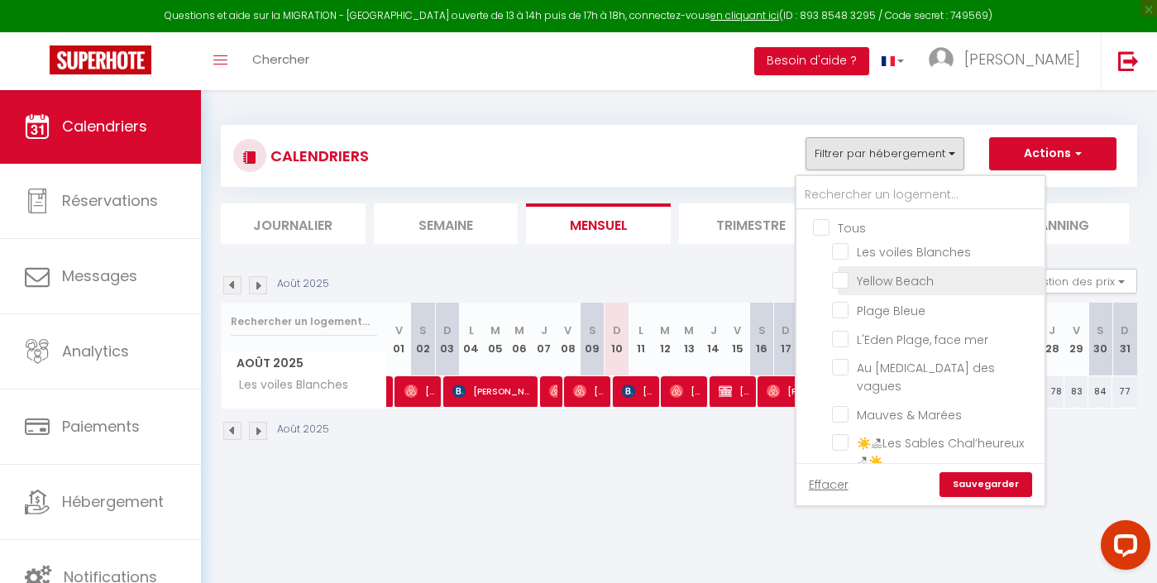
click at [868, 282] on input "Yellow Beach" at bounding box center [935, 279] width 207 height 17
checkbox input "true"
click at [992, 486] on link "Sauvegarder" at bounding box center [986, 484] width 93 height 25
